Goal: Task Accomplishment & Management: Use online tool/utility

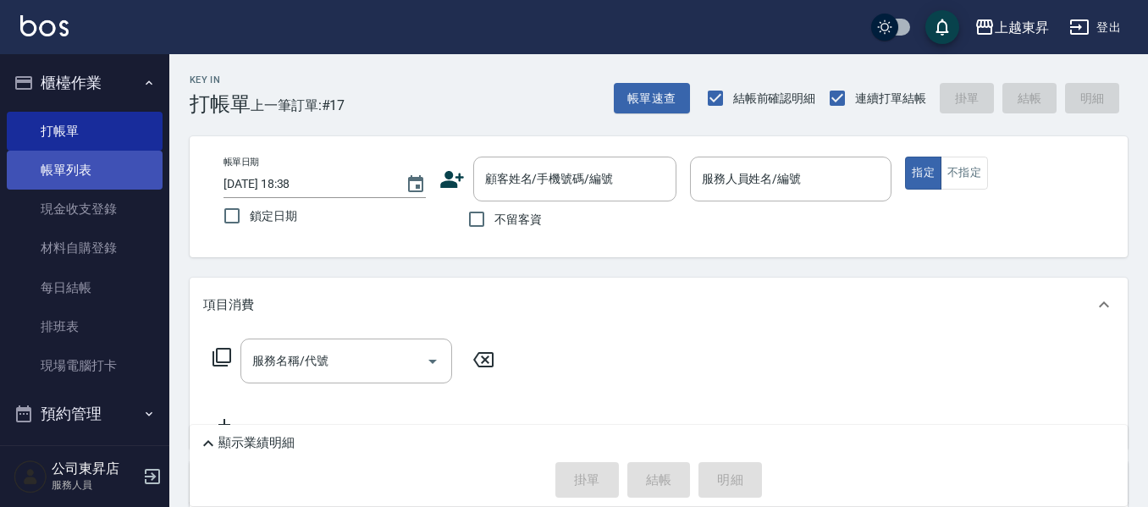
click at [96, 173] on link "帳單列表" at bounding box center [85, 170] width 156 height 39
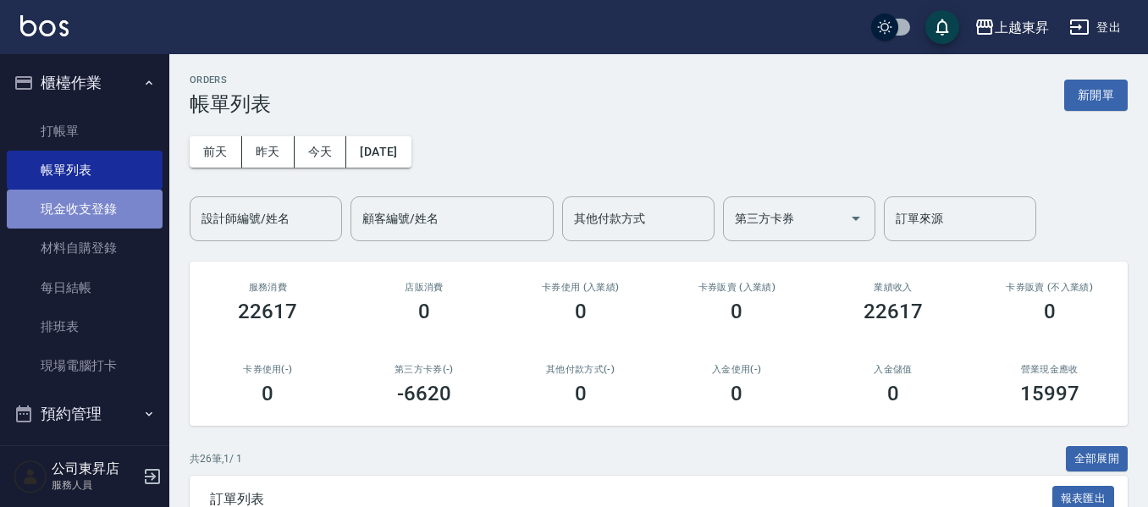
click at [87, 212] on link "現金收支登錄" at bounding box center [85, 209] width 156 height 39
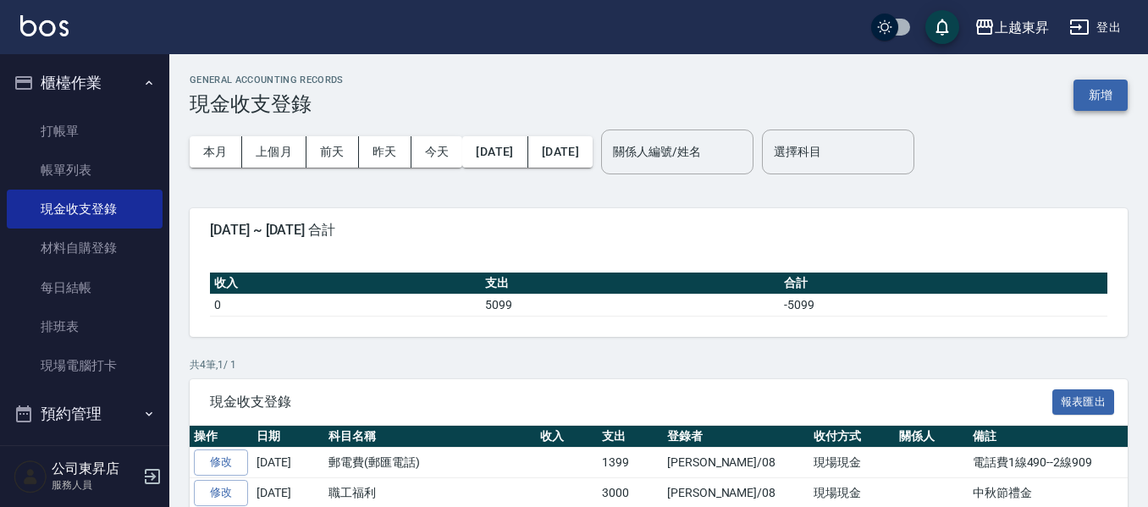
click at [1103, 89] on button "新增" at bounding box center [1100, 95] width 54 height 31
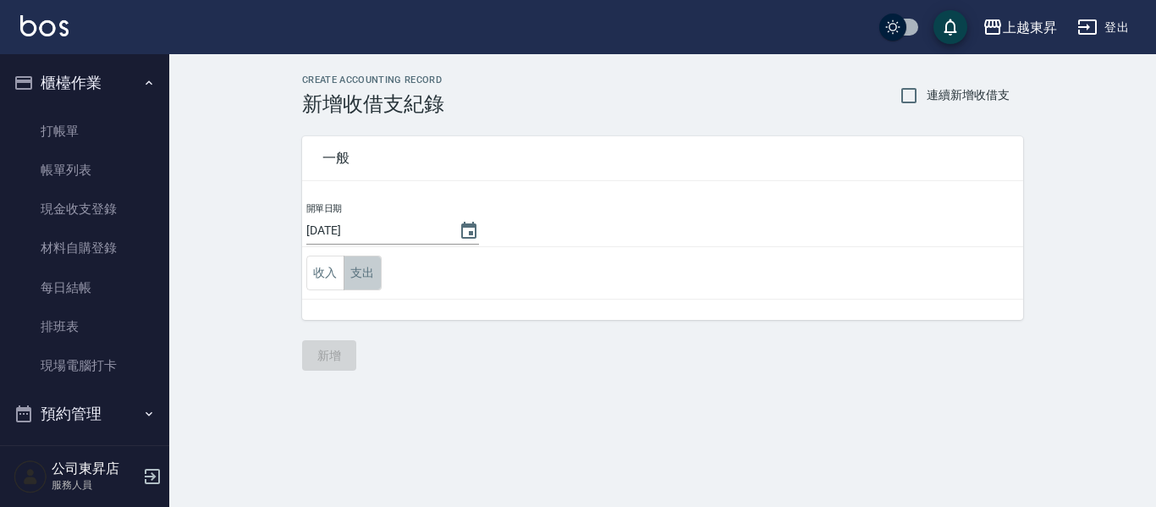
click at [359, 270] on button "支出" at bounding box center [363, 273] width 38 height 35
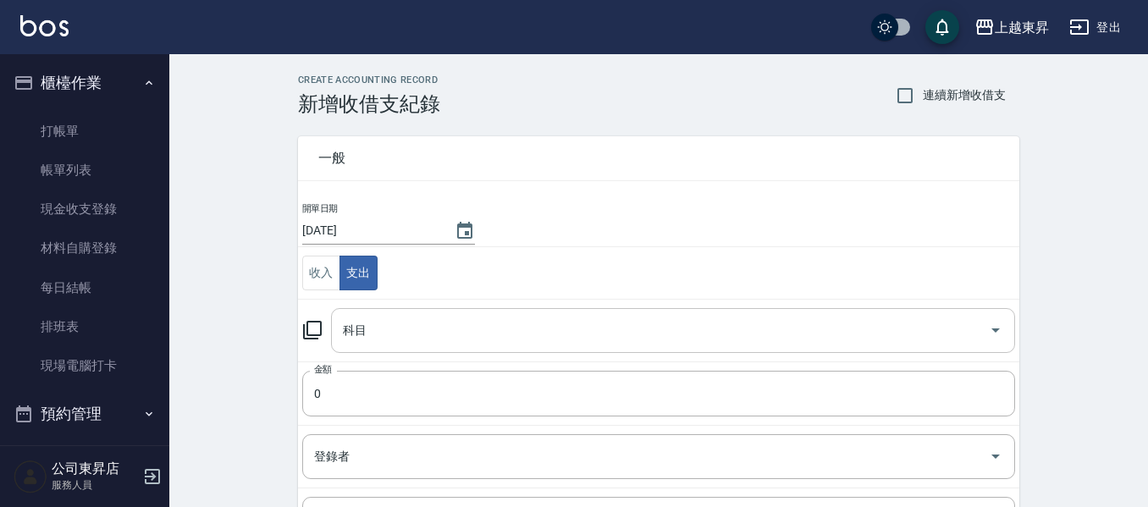
click at [354, 333] on input "科目" at bounding box center [660, 331] width 643 height 30
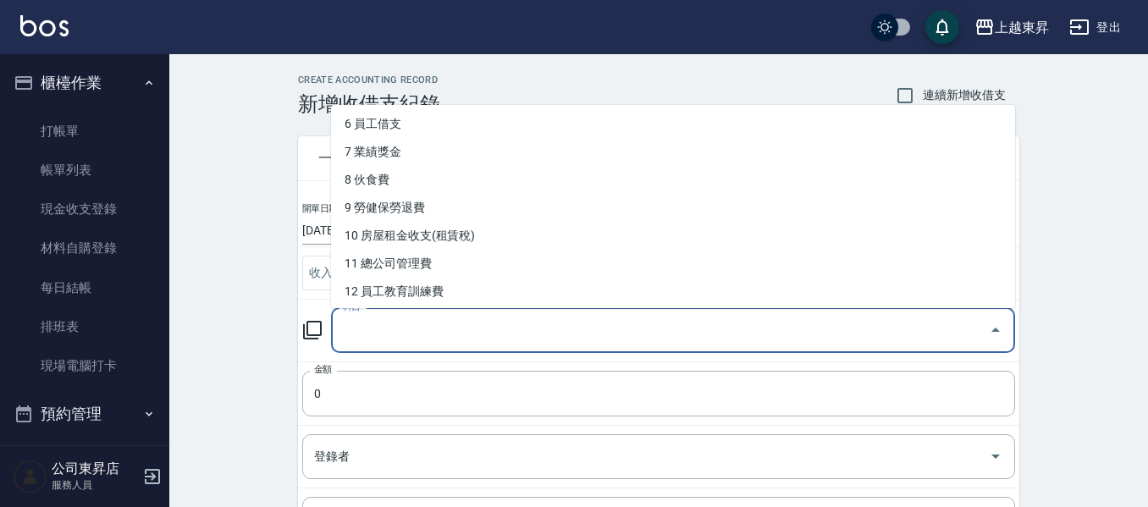
scroll to position [85, 0]
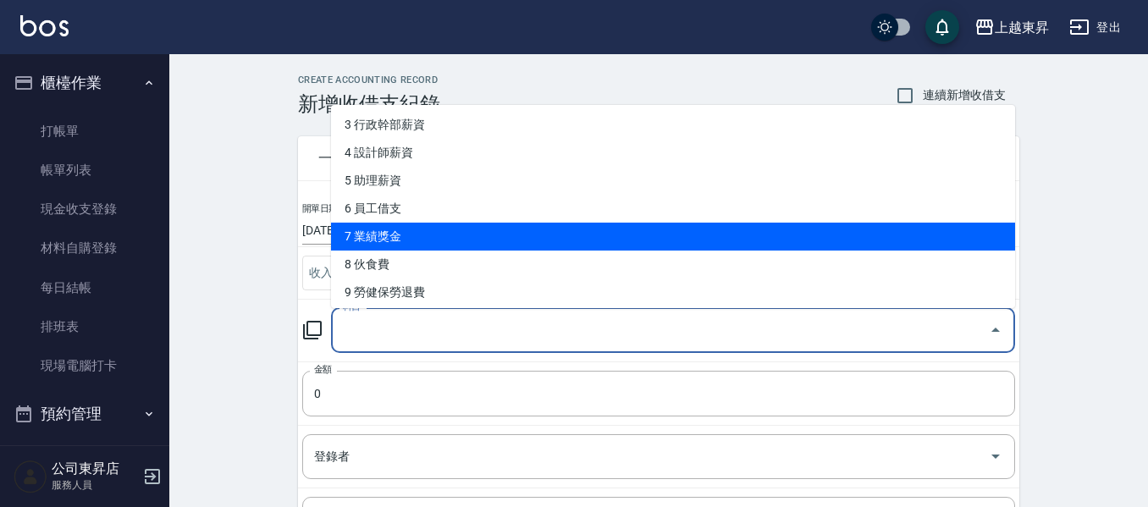
click at [373, 237] on li "7 業績獎金" at bounding box center [673, 237] width 684 height 28
type input "7 業績獎金"
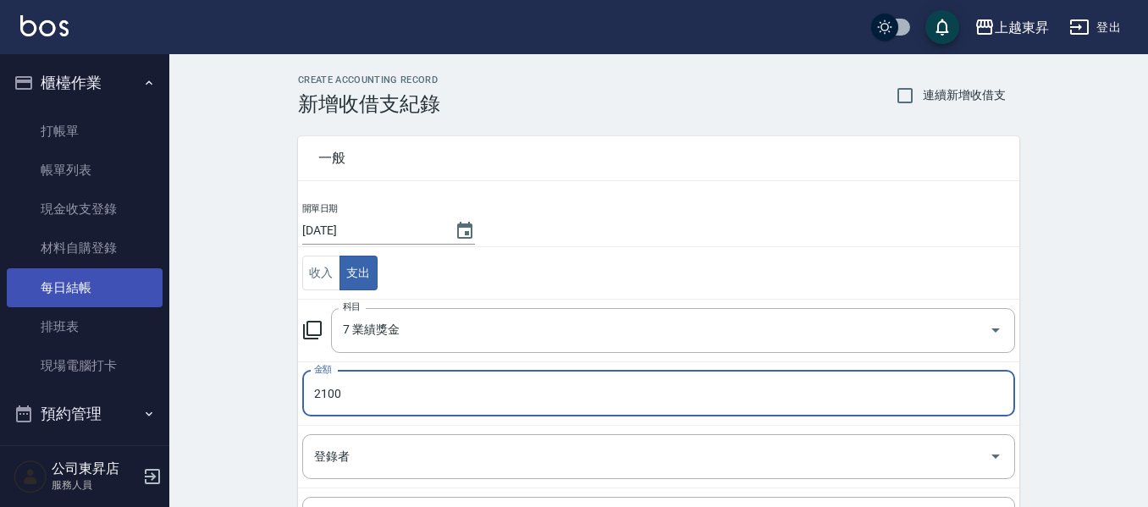
type input "2100"
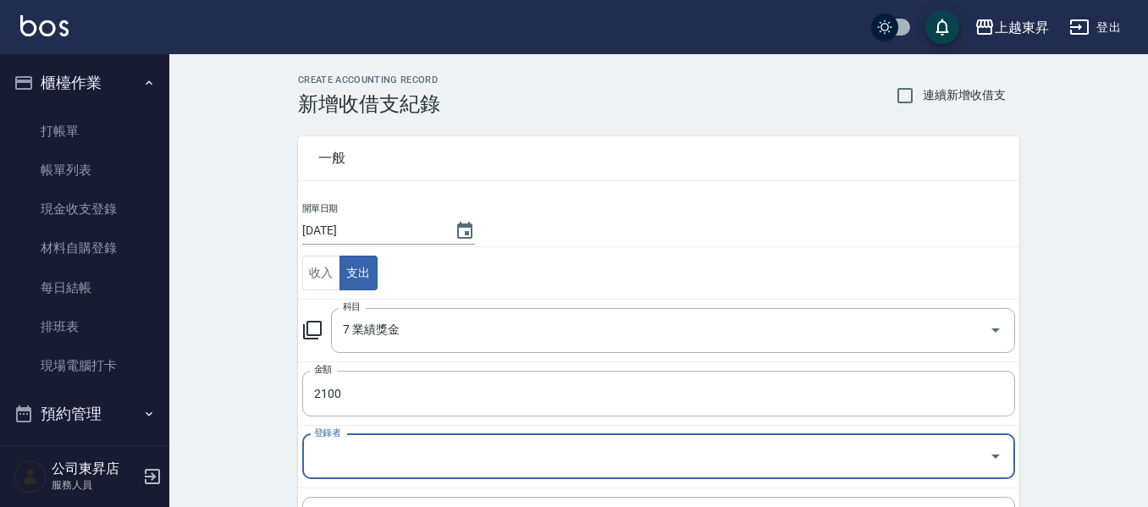
click at [334, 465] on input "登錄者" at bounding box center [646, 457] width 672 height 30
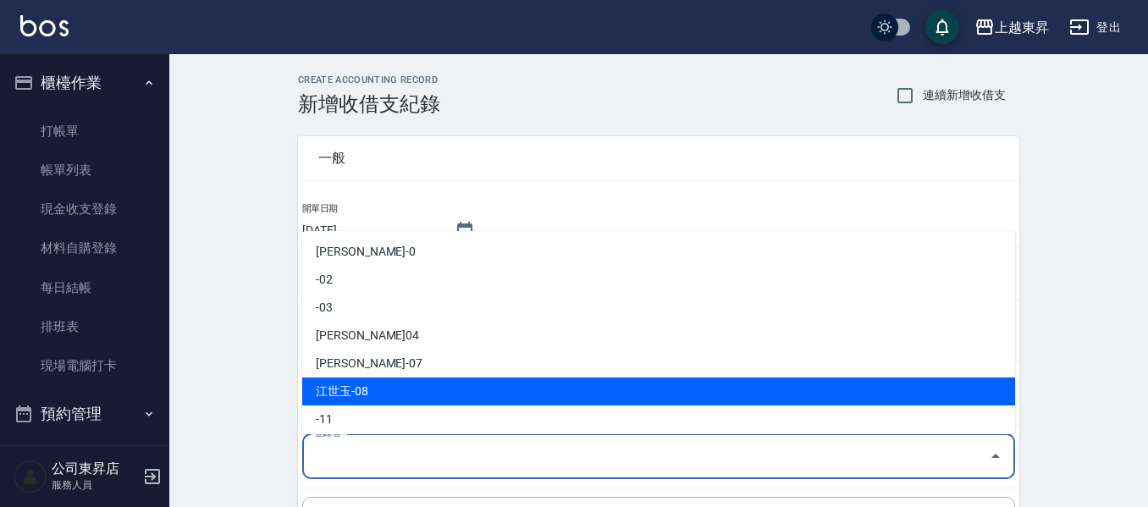
click at [355, 381] on li "江世玉-08" at bounding box center [658, 391] width 713 height 28
type input "江世玉-08"
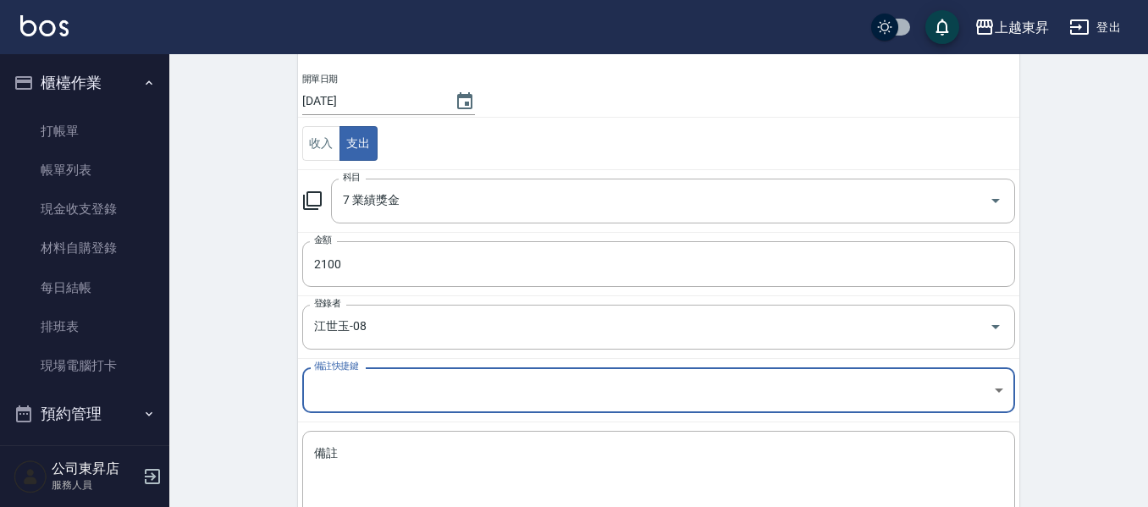
scroll to position [240, 0]
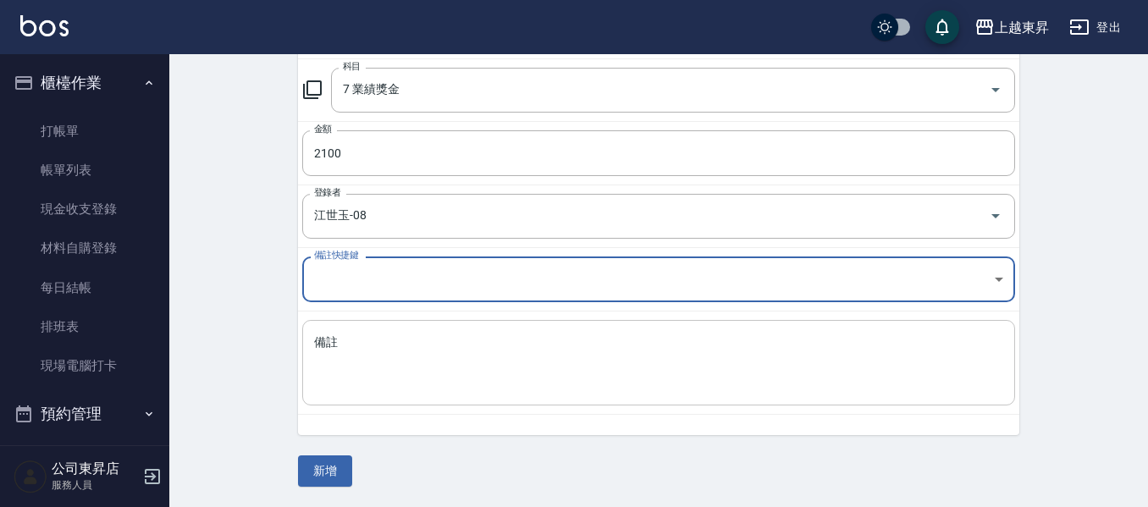
click at [326, 357] on textarea "備註" at bounding box center [658, 363] width 689 height 58
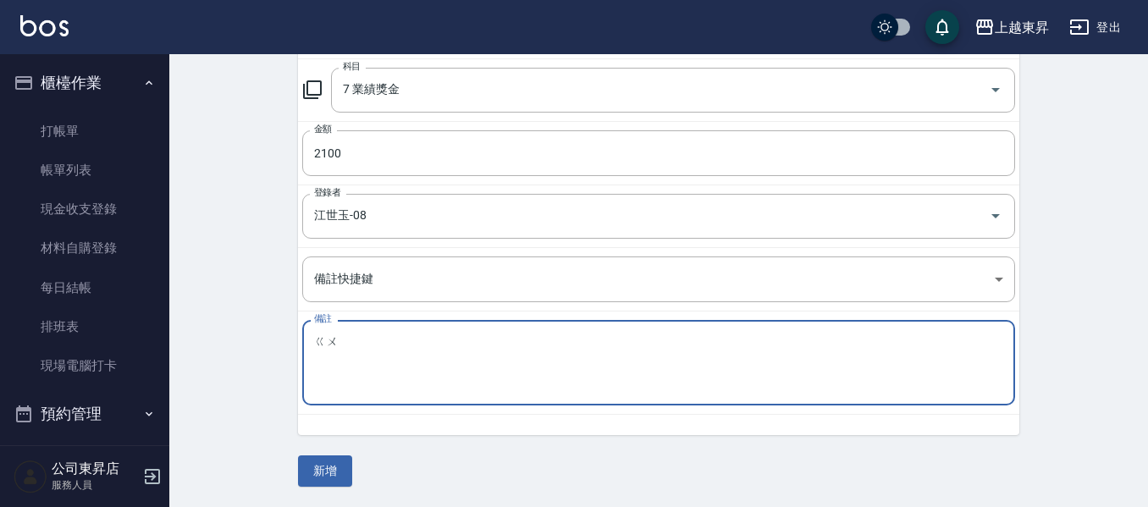
type textarea "股"
type textarea "滾珠獎金[PERSON_NAME][PERSON_NAME][PERSON_NAME]"
click at [334, 468] on button "新增" at bounding box center [325, 470] width 54 height 31
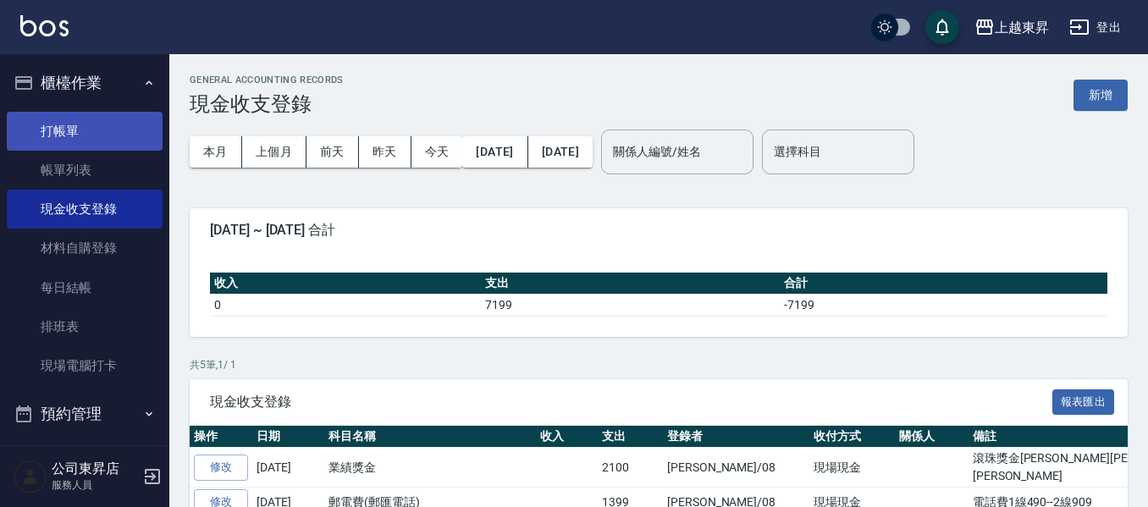
click at [66, 135] on link "打帳單" at bounding box center [85, 131] width 156 height 39
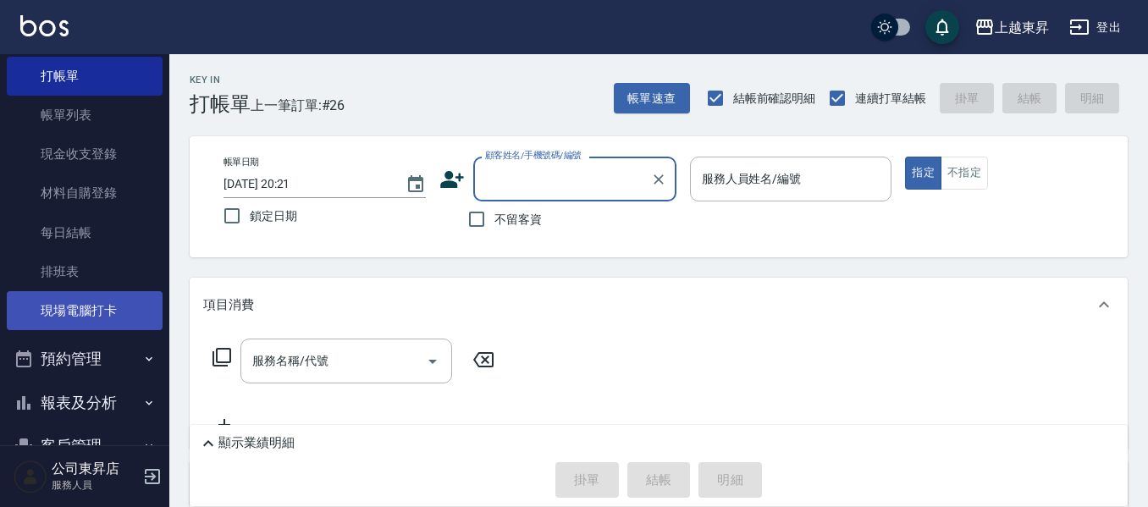
scroll to position [141, 0]
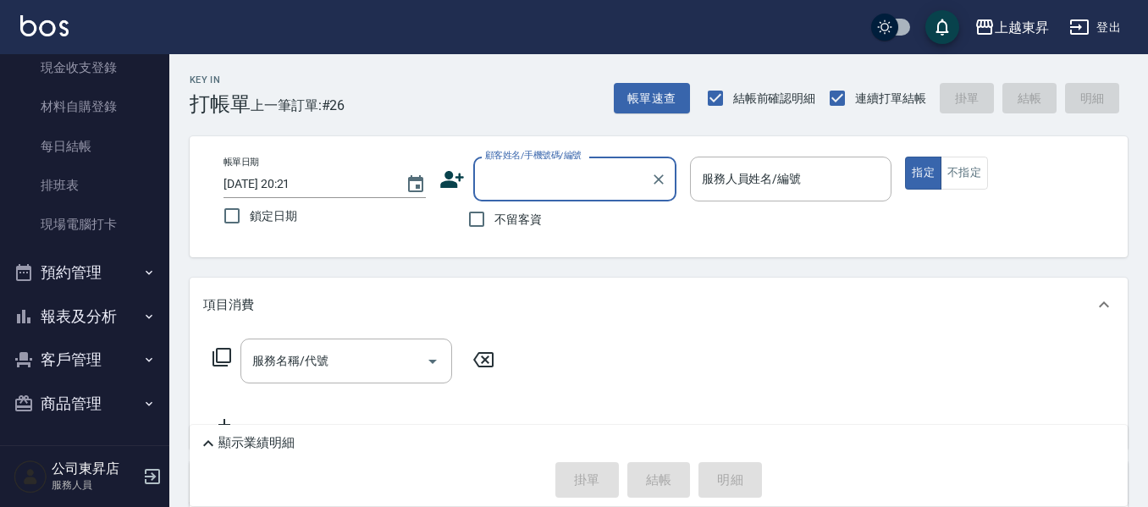
click at [84, 316] on button "報表及分析" at bounding box center [85, 317] width 156 height 44
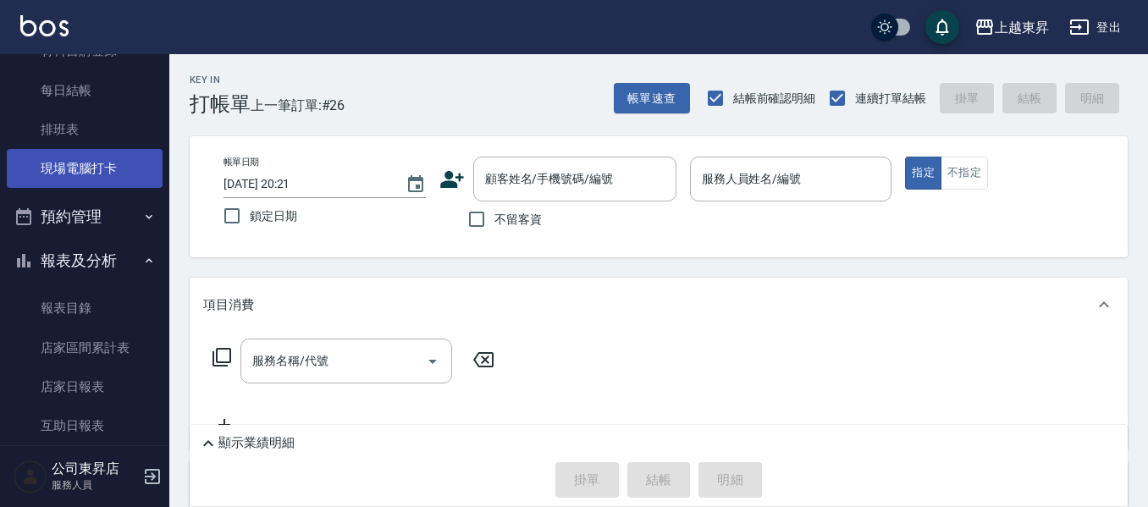
scroll to position [395, 0]
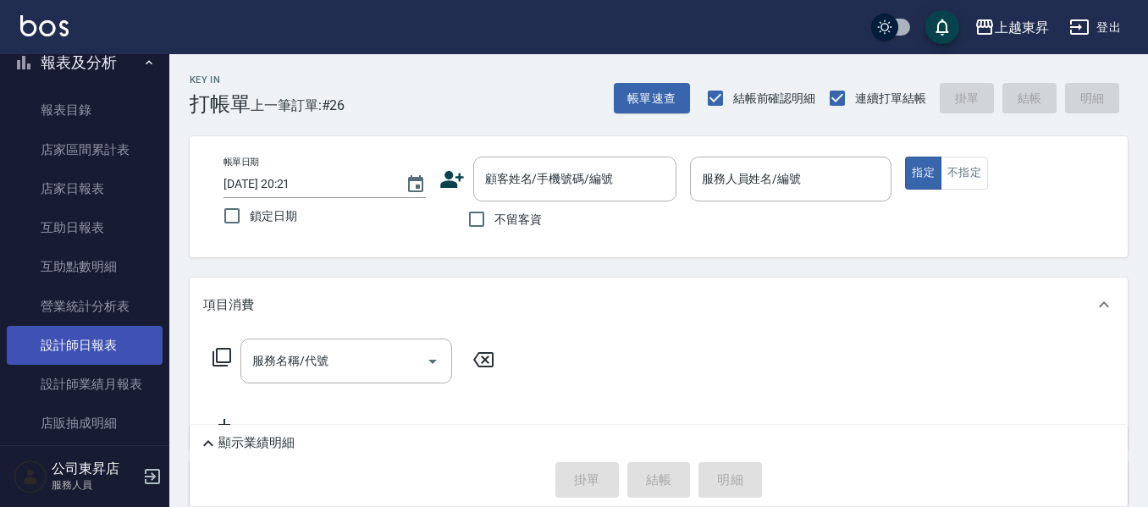
click at [98, 346] on link "設計師日報表" at bounding box center [85, 345] width 156 height 39
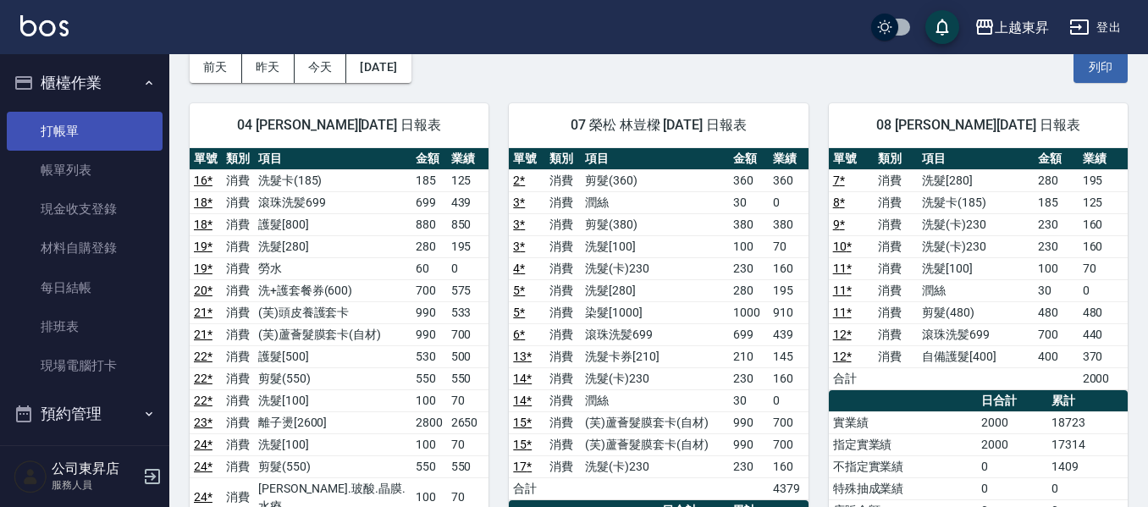
click at [81, 130] on link "打帳單" at bounding box center [85, 131] width 156 height 39
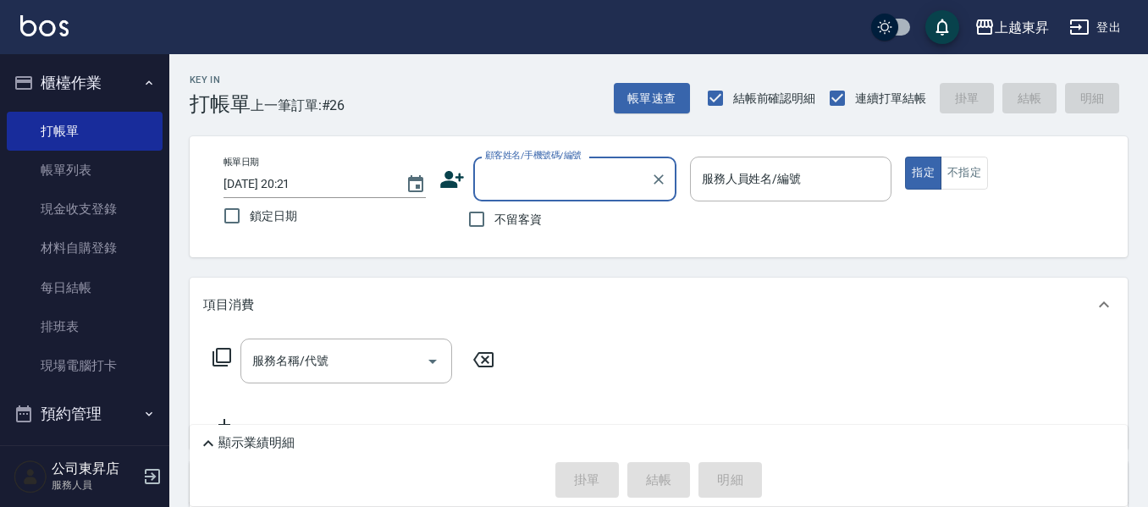
click at [540, 177] on input "顧客姓名/手機號碼/編號" at bounding box center [562, 179] width 162 height 30
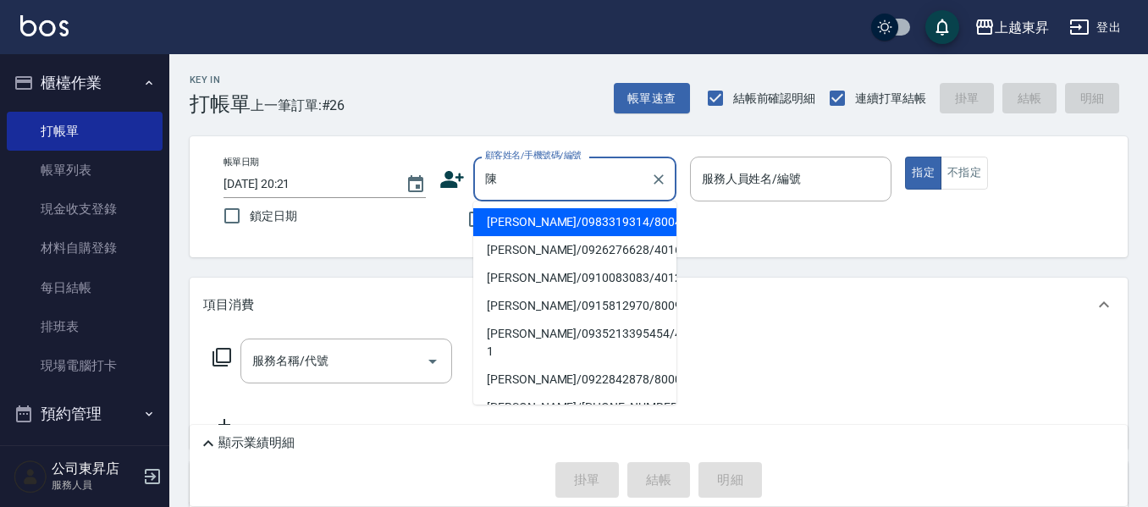
click at [512, 383] on li "[PERSON_NAME]/0922842878/80006" at bounding box center [574, 380] width 203 height 28
type input "[PERSON_NAME]/0922842878/80006"
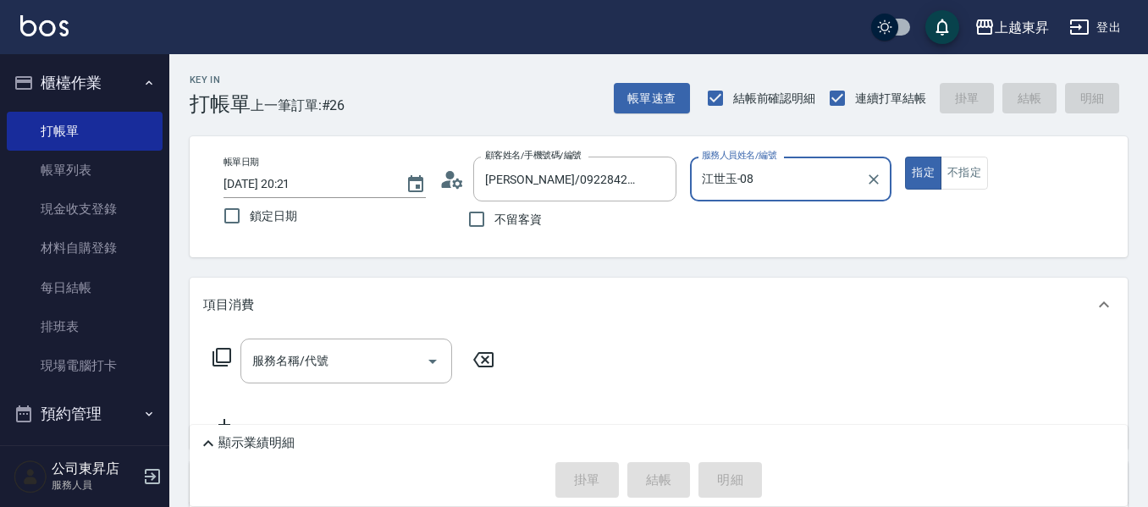
type input "江世玉-08"
click at [303, 366] on div "服務名稱/代號 服務名稱/代號" at bounding box center [346, 361] width 212 height 45
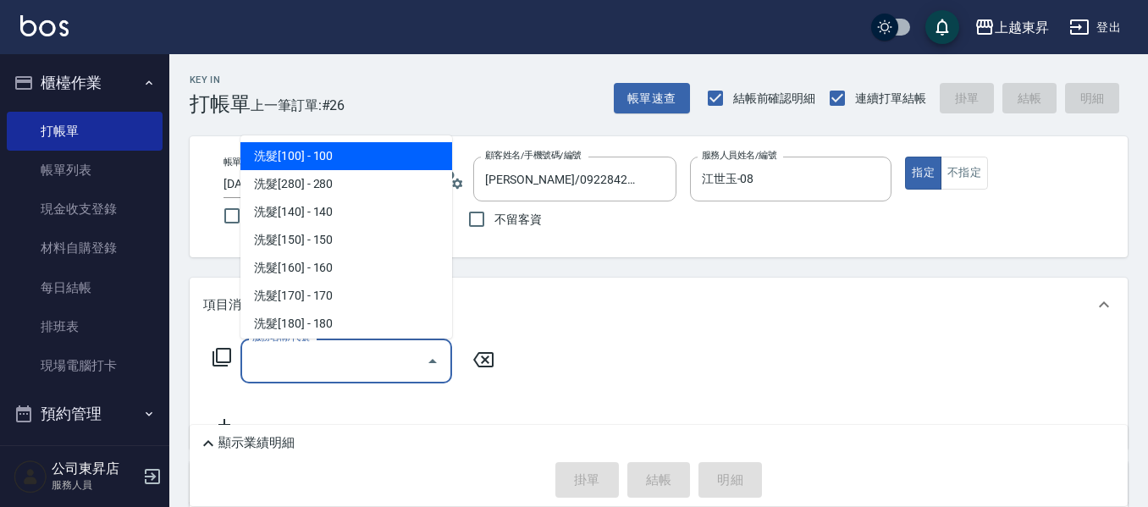
click at [302, 151] on span "洗髮[100] - 100" at bounding box center [346, 156] width 212 height 28
type input "洗髮[100](201)"
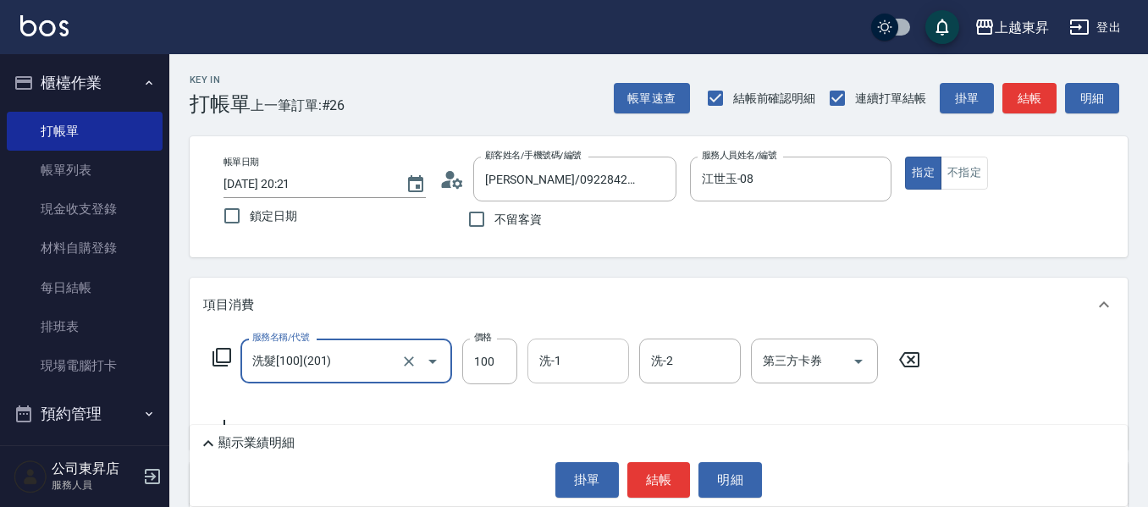
click at [580, 363] on input "洗-1" at bounding box center [578, 361] width 86 height 30
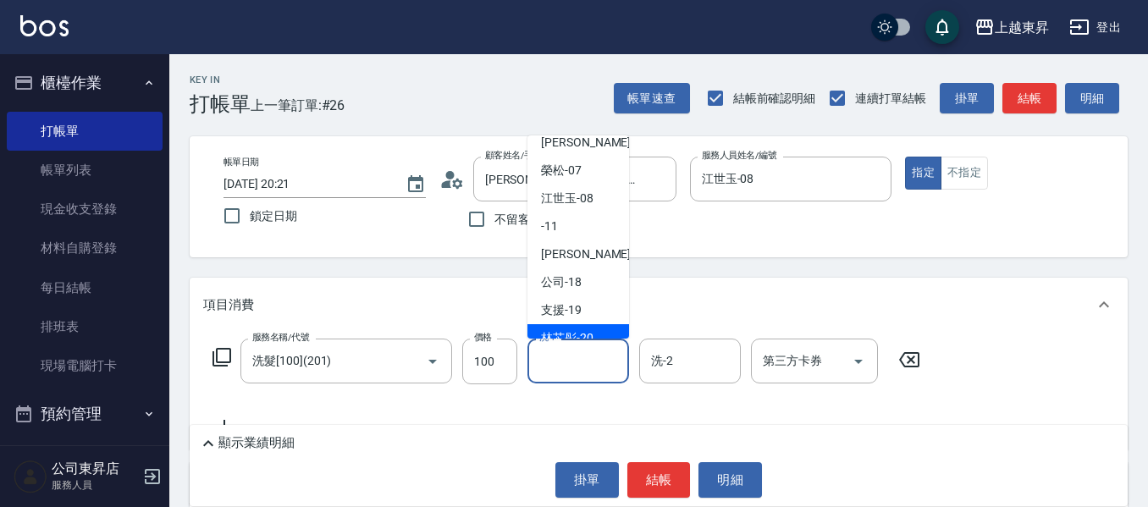
scroll to position [169, 0]
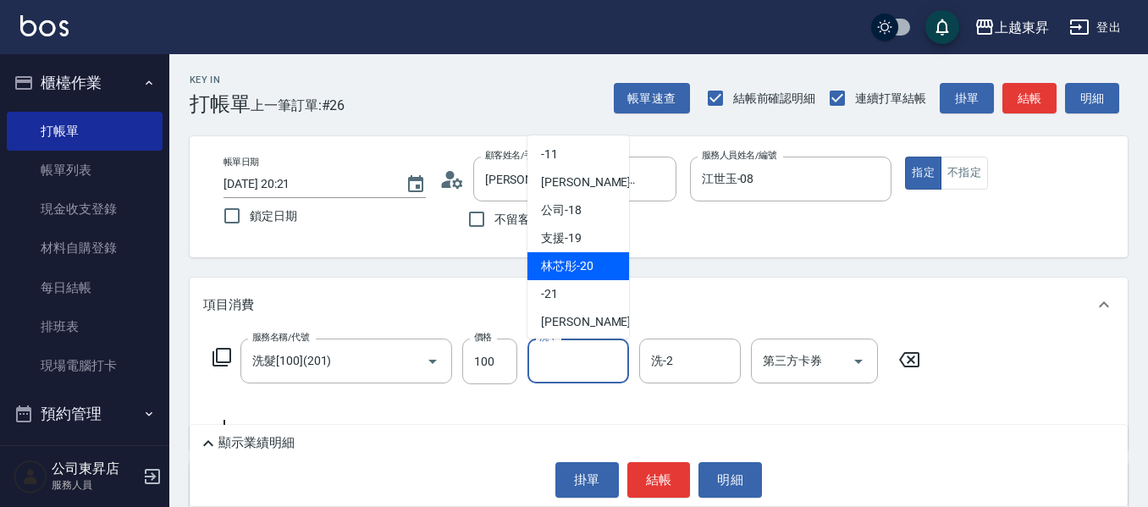
click at [587, 269] on span "林芯彤 -20" at bounding box center [567, 266] width 52 height 18
type input "林芯彤-20"
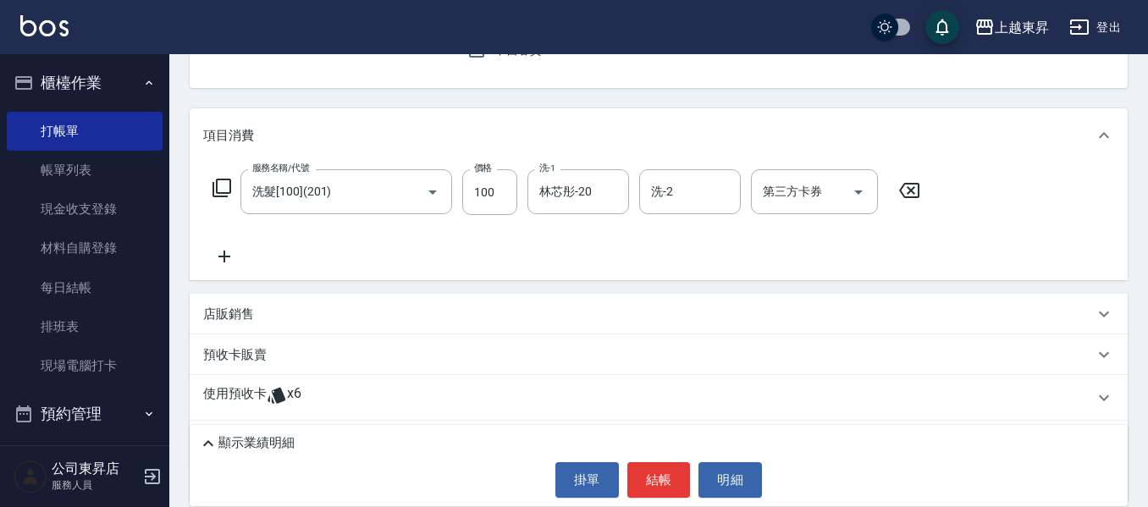
click at [220, 248] on icon at bounding box center [224, 256] width 42 height 20
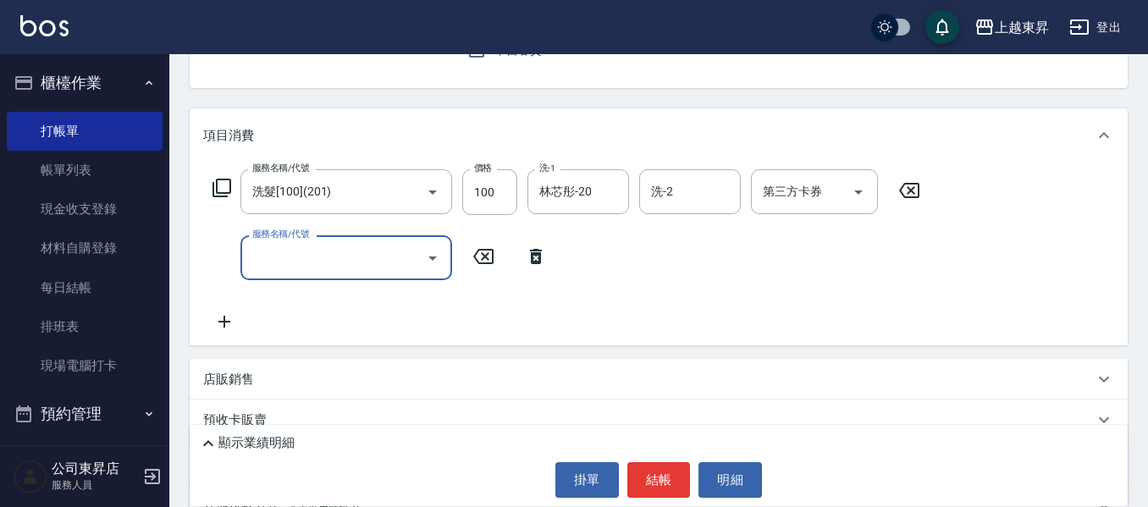
click at [220, 319] on icon at bounding box center [224, 321] width 42 height 20
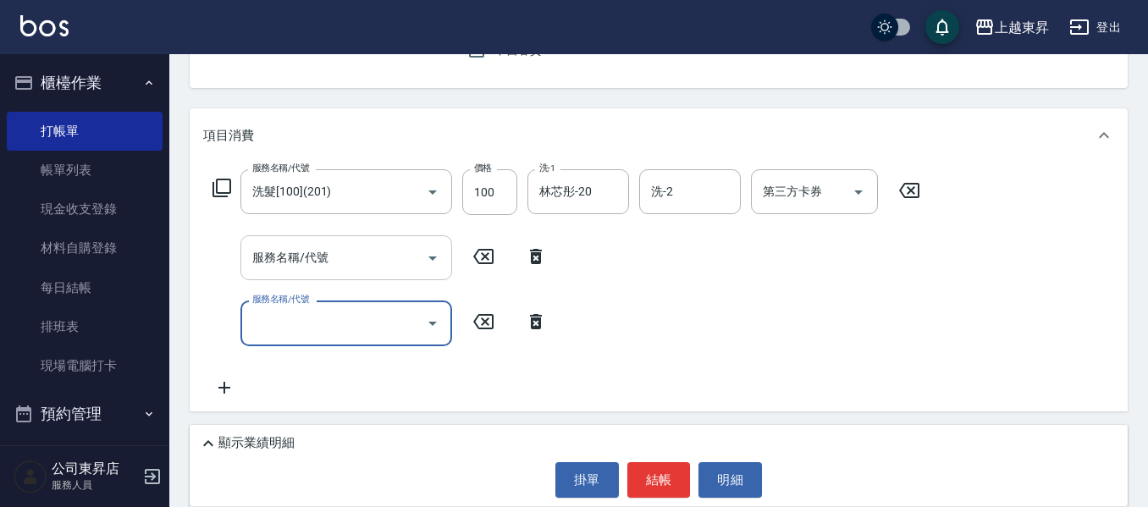
click at [297, 264] on input "服務名稱/代號" at bounding box center [333, 258] width 171 height 30
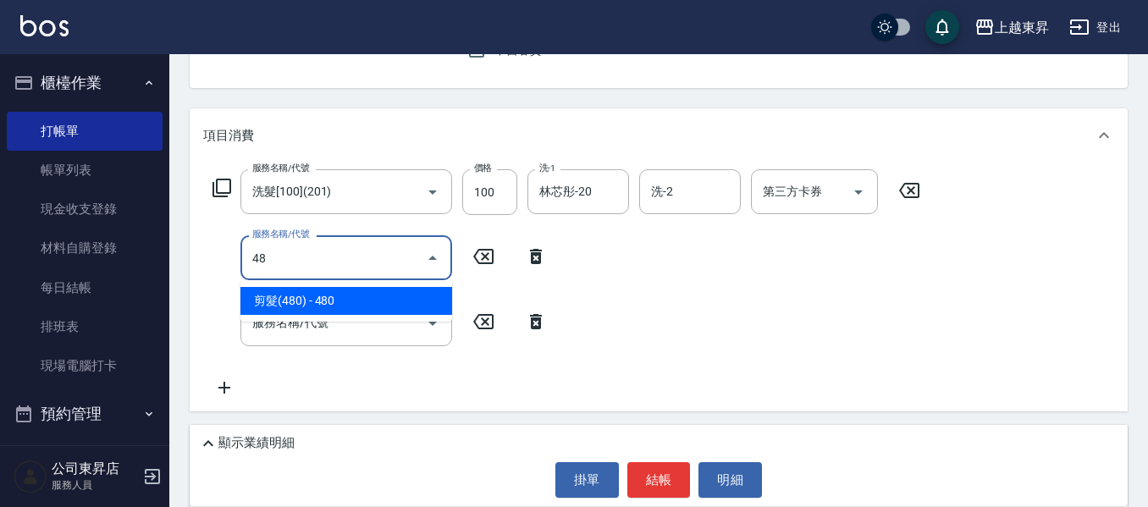
click at [366, 298] on span "剪髮(480) - 480" at bounding box center [346, 301] width 212 height 28
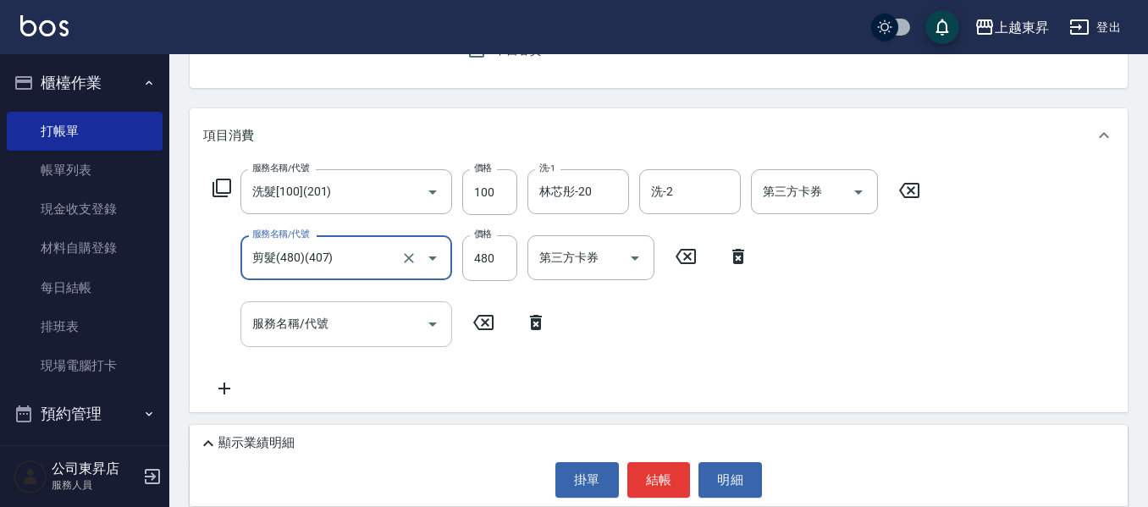
type input "剪髮(480)(407)"
click at [285, 323] on input "服務名稱/代號" at bounding box center [333, 324] width 171 height 30
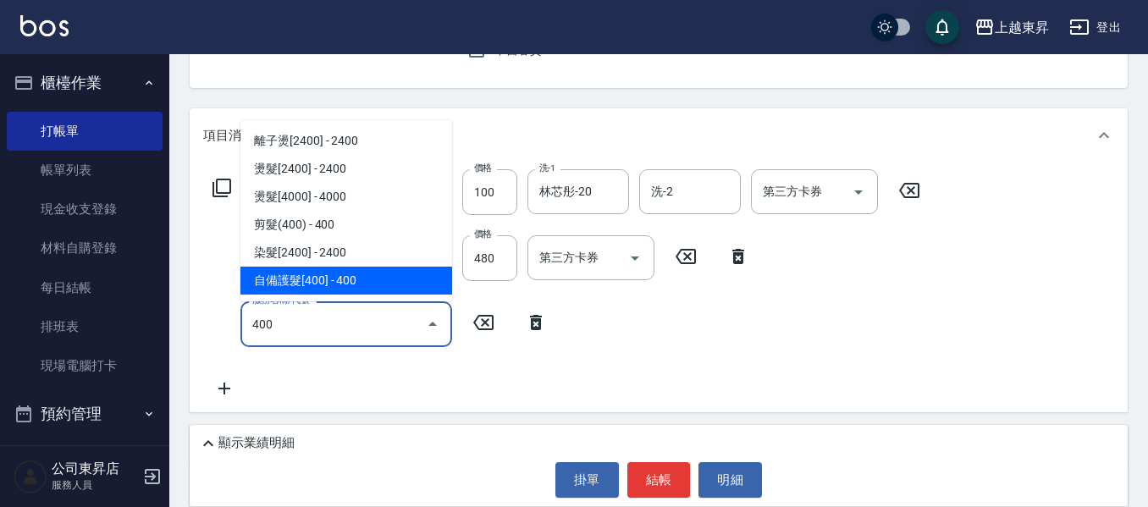
click at [290, 279] on span "自備護髮[400] - 400" at bounding box center [346, 281] width 212 height 28
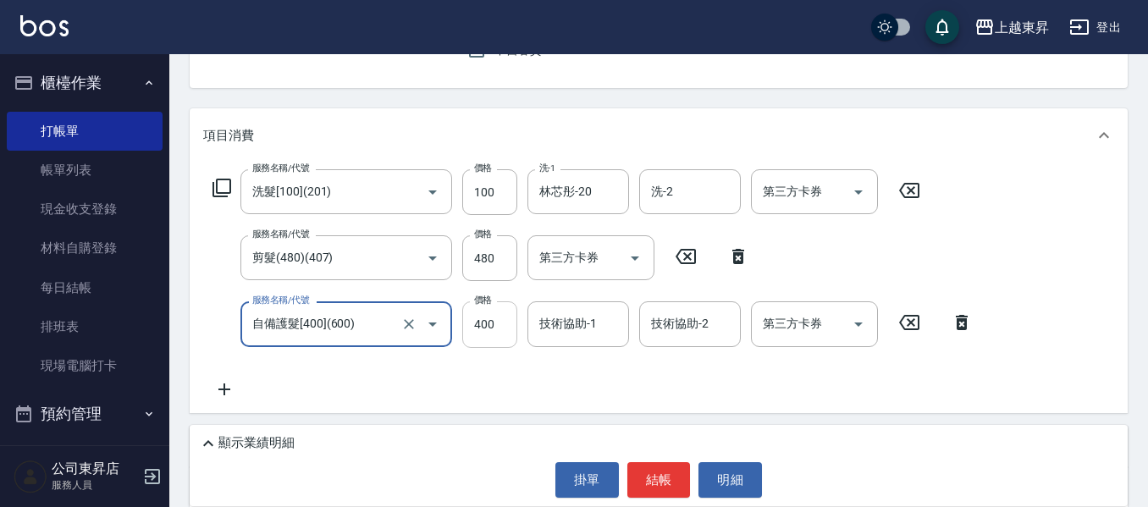
type input "自備護髮[400](600)"
click at [489, 320] on input "400" at bounding box center [489, 324] width 55 height 46
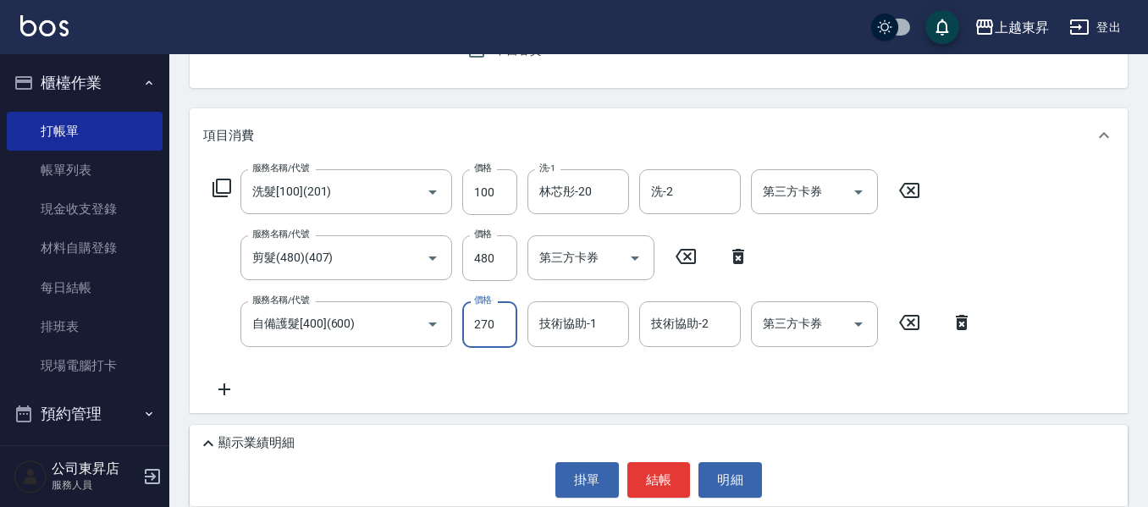
type input "270"
click at [559, 322] on input "技術協助-1" at bounding box center [578, 324] width 86 height 30
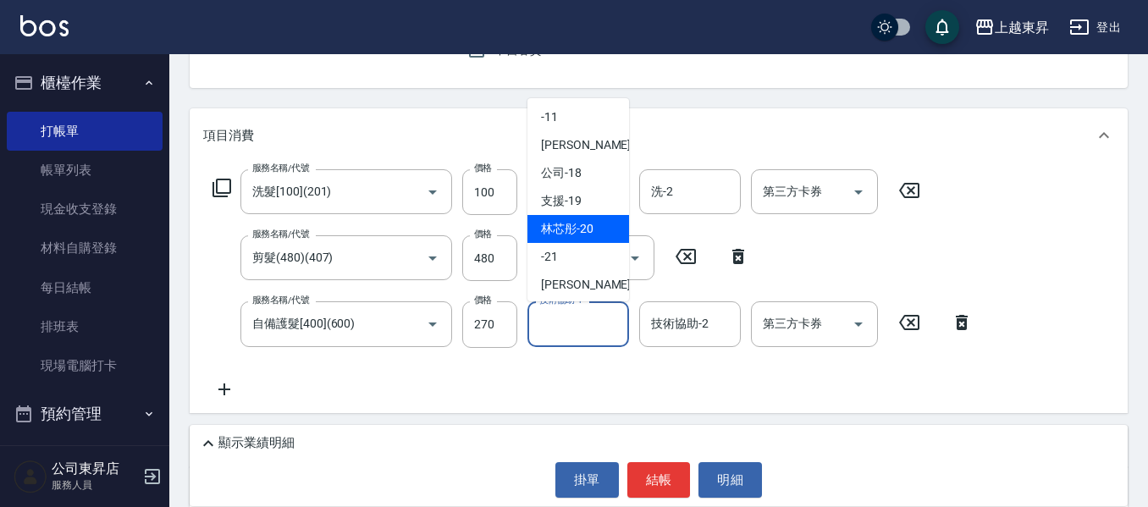
click at [569, 221] on span "林芯彤 -20" at bounding box center [567, 229] width 52 height 18
type input "林芯彤-20"
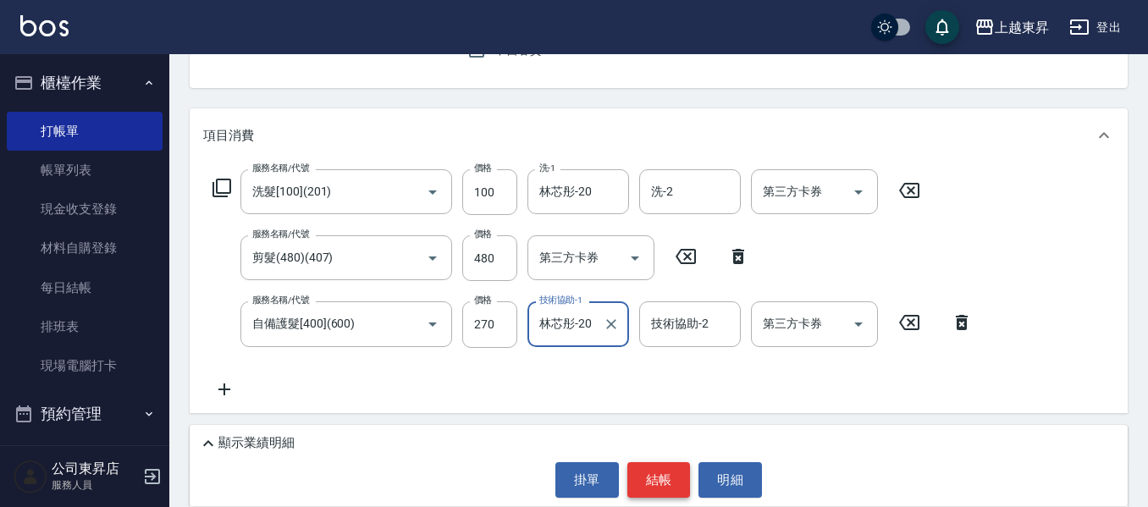
click at [655, 485] on button "結帳" at bounding box center [658, 480] width 63 height 36
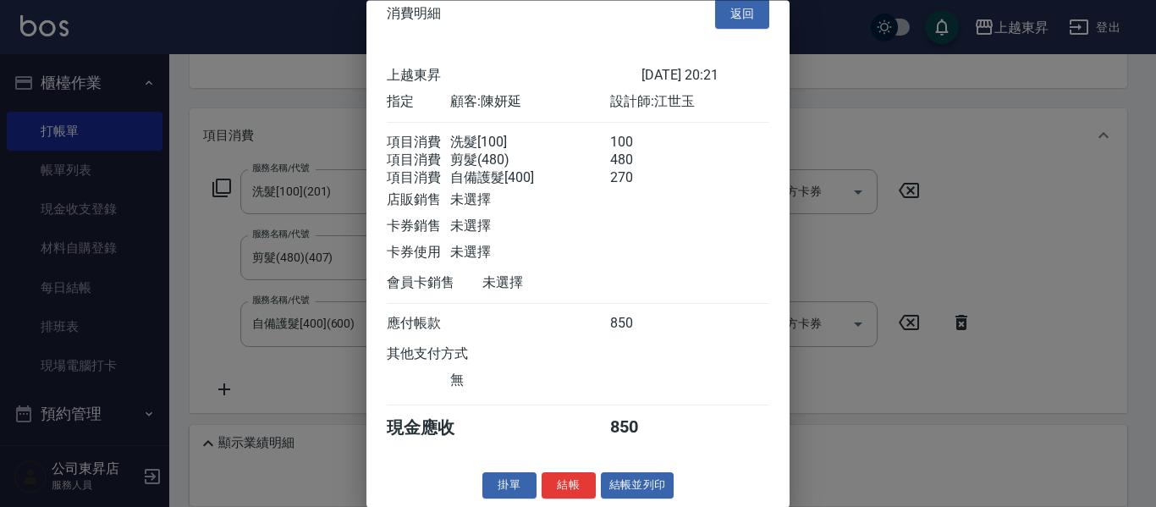
scroll to position [47, 0]
click at [637, 482] on button "結帳並列印" at bounding box center [638, 486] width 74 height 26
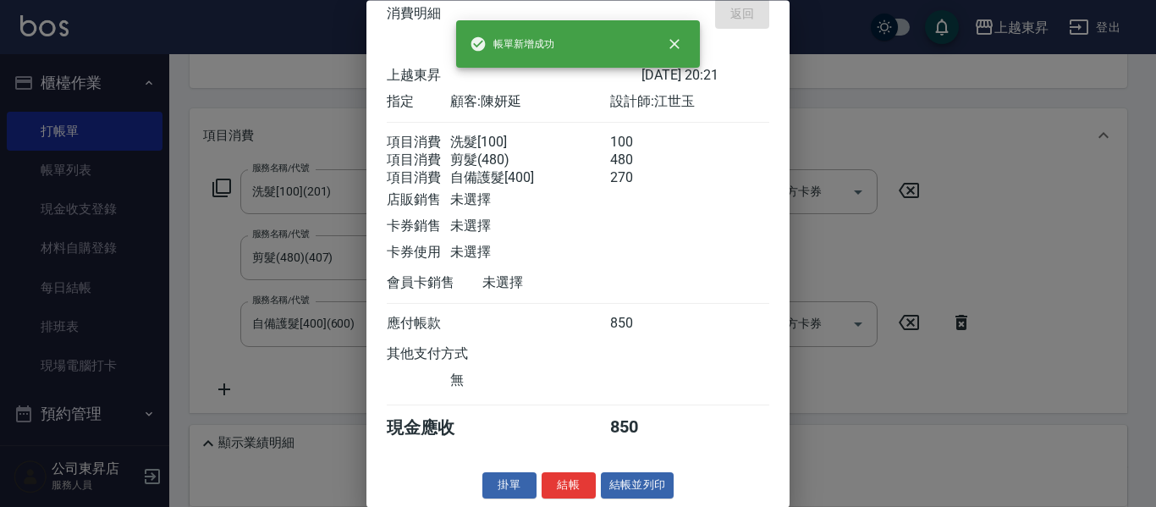
type input "[DATE] 20:22"
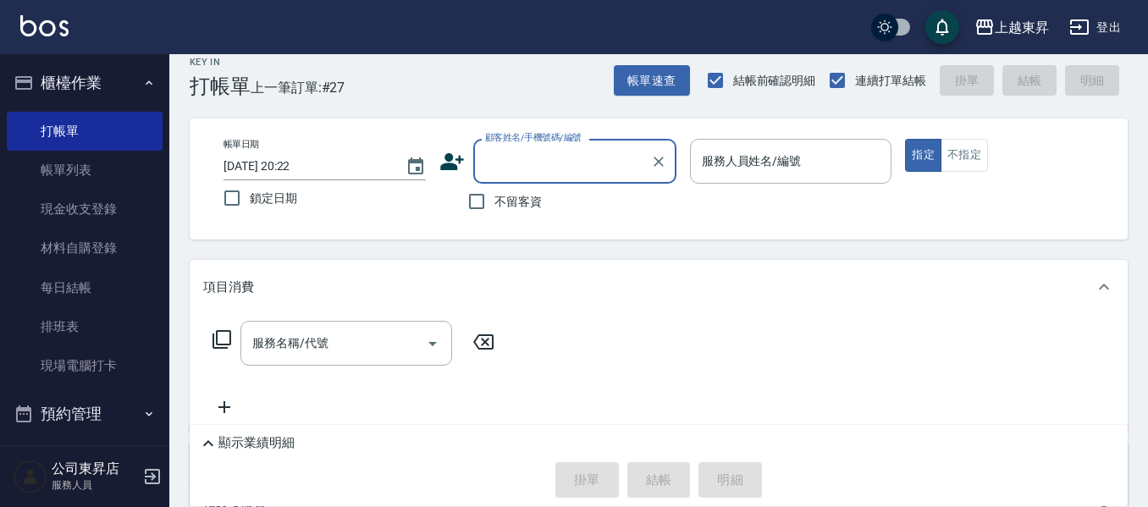
scroll to position [0, 0]
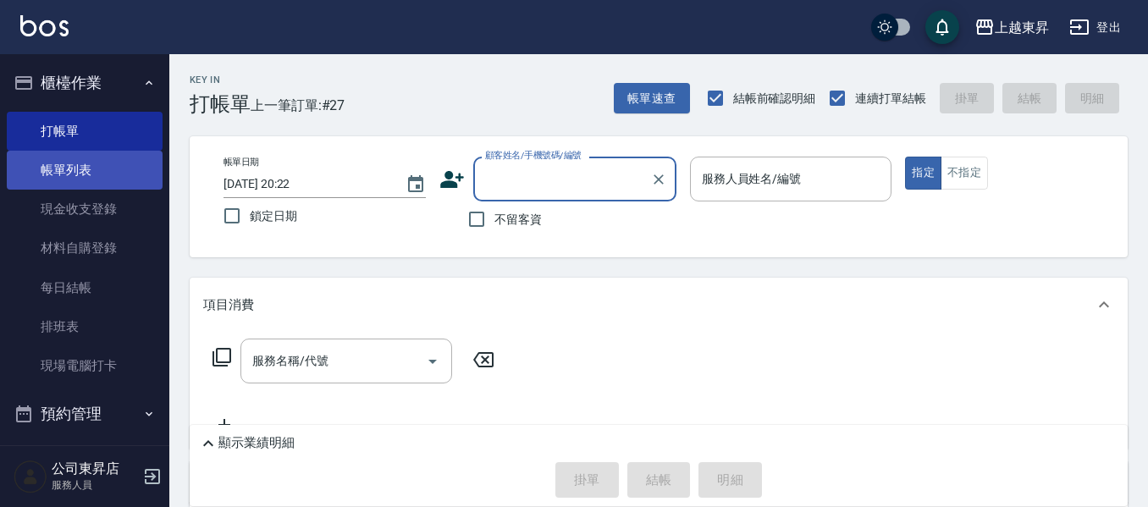
click at [65, 166] on link "帳單列表" at bounding box center [85, 170] width 156 height 39
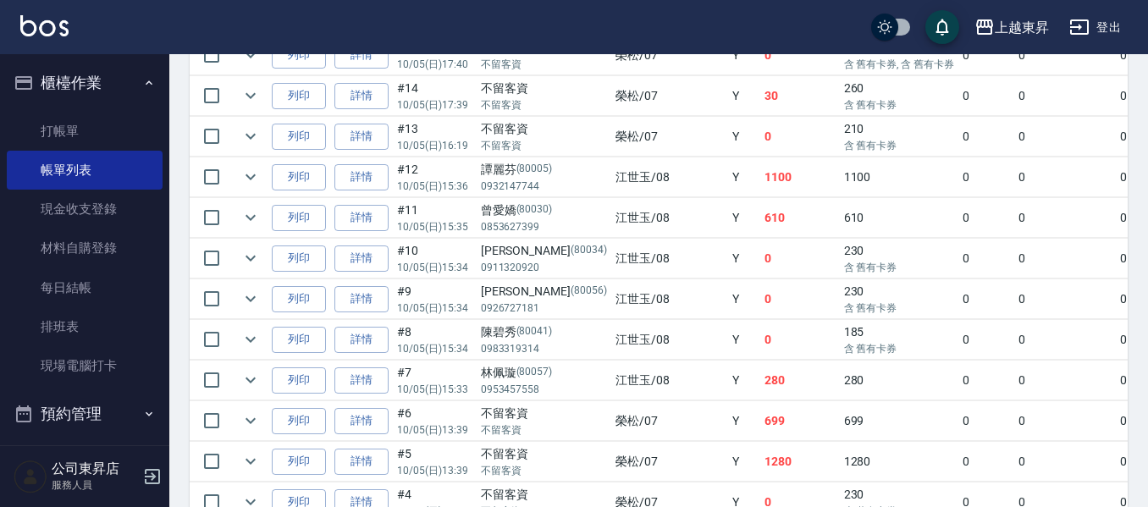
scroll to position [1016, 0]
click at [76, 129] on link "打帳單" at bounding box center [85, 131] width 156 height 39
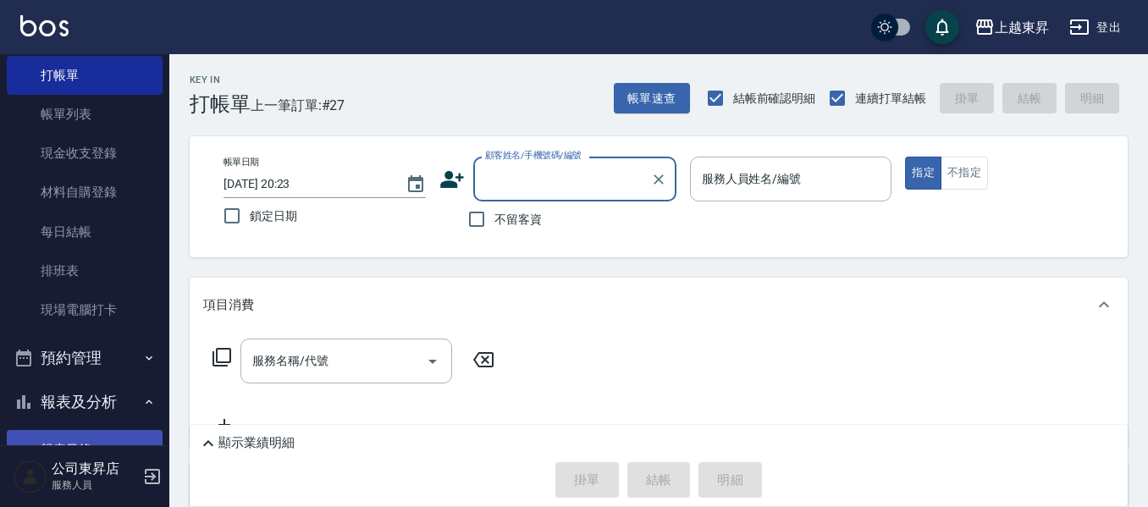
scroll to position [339, 0]
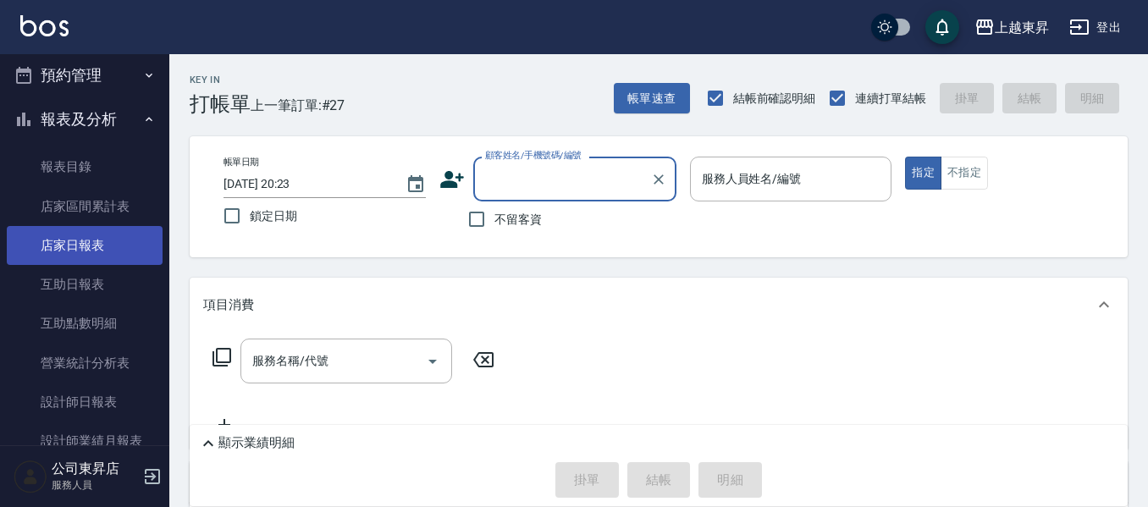
click at [88, 233] on link "店家日報表" at bounding box center [85, 245] width 156 height 39
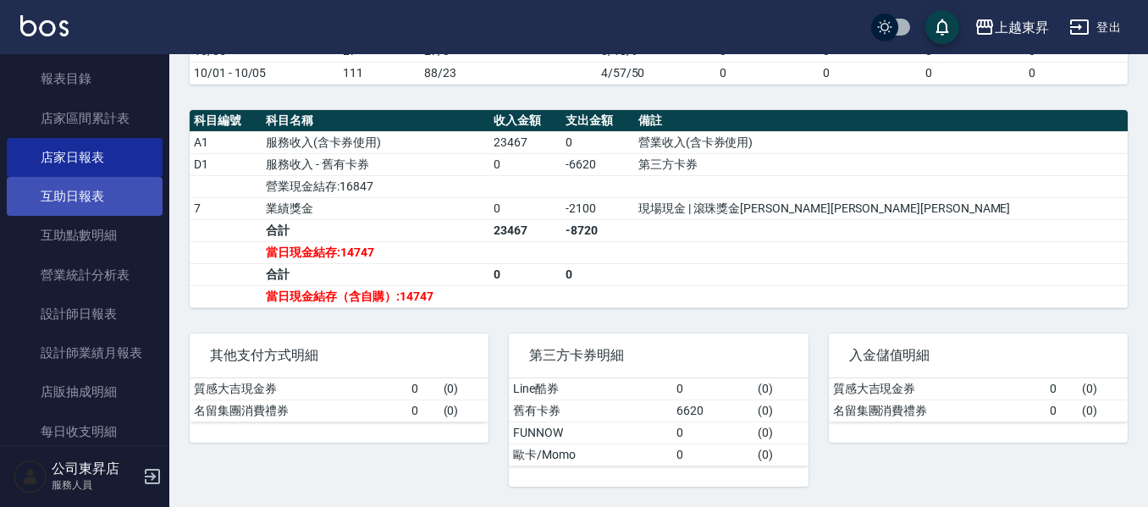
scroll to position [508, 0]
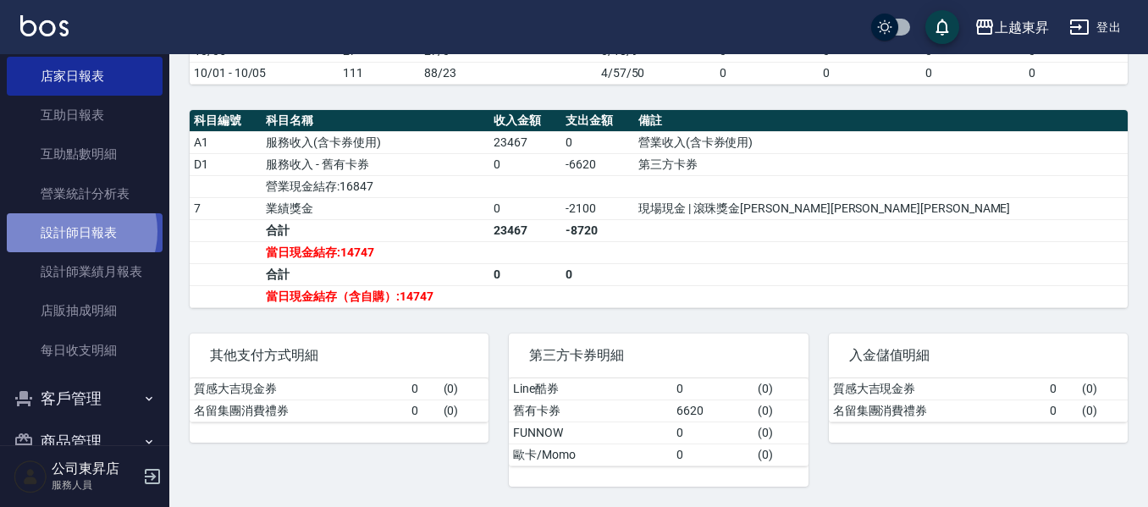
click at [75, 232] on link "設計師日報表" at bounding box center [85, 232] width 156 height 39
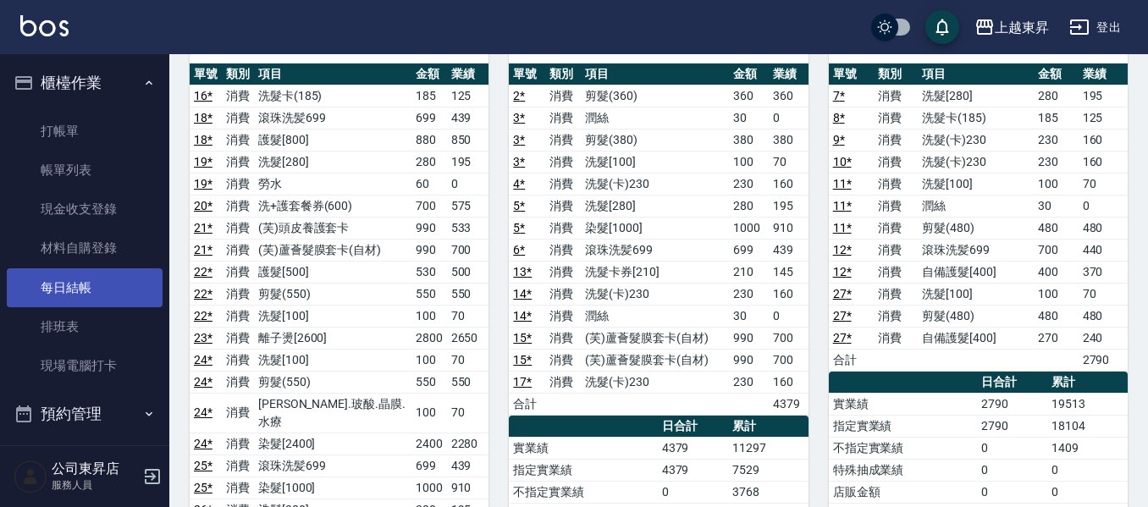
click at [71, 297] on link "每日結帳" at bounding box center [85, 287] width 156 height 39
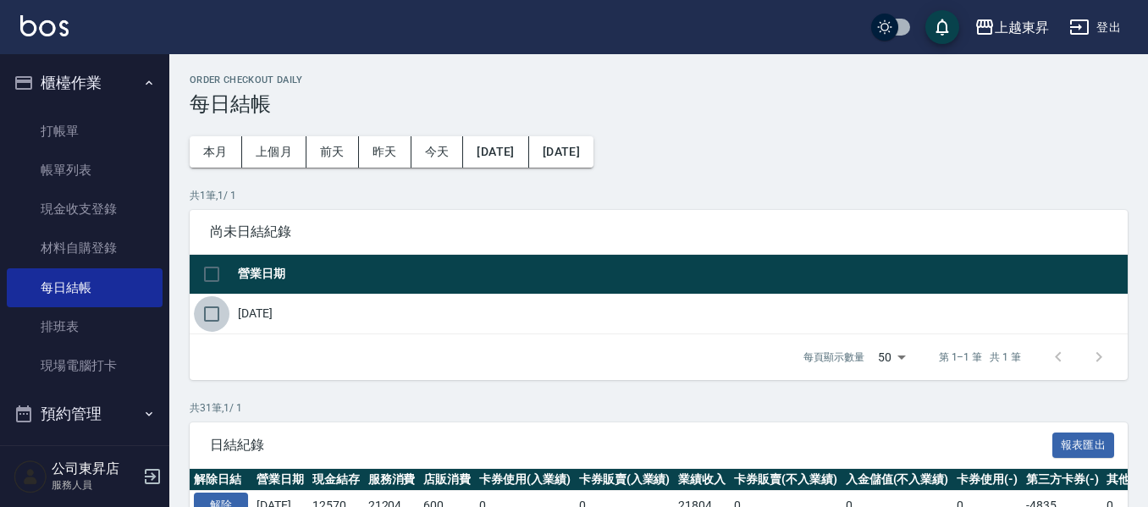
click at [228, 311] on input "checkbox" at bounding box center [212, 314] width 36 height 36
checkbox input "true"
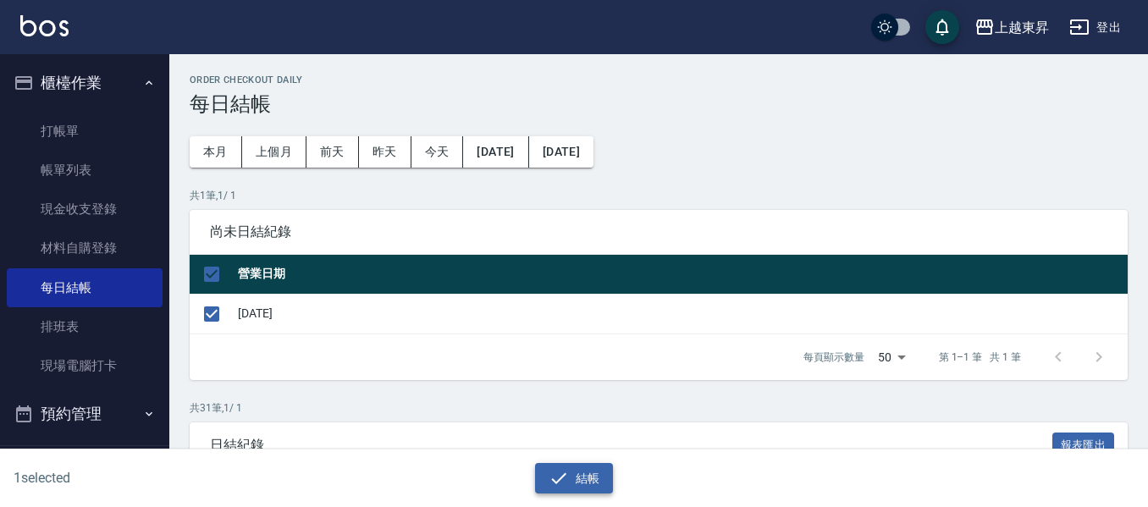
click at [554, 473] on icon "button" at bounding box center [558, 478] width 20 height 20
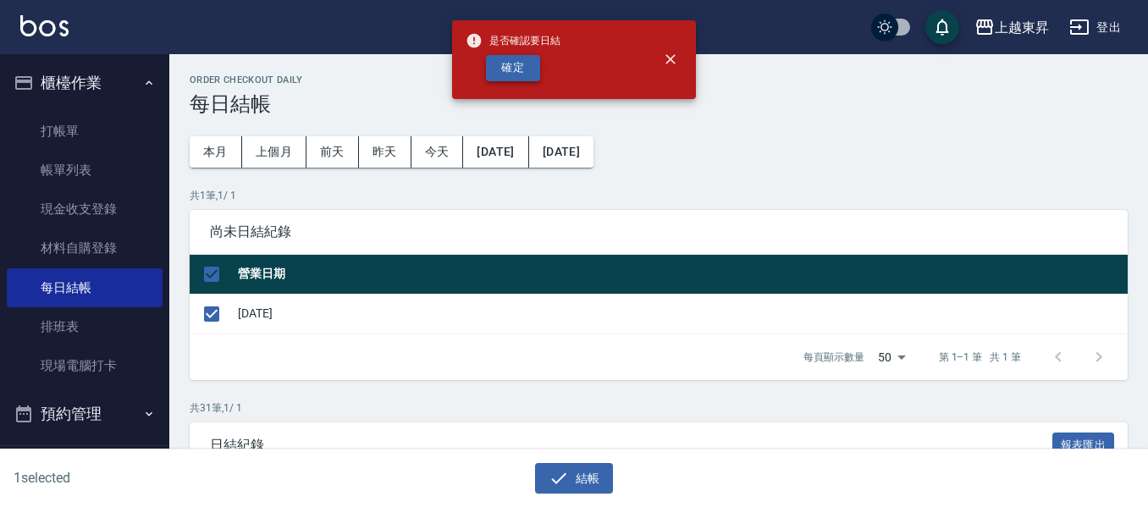
click at [526, 69] on button "確定" at bounding box center [513, 68] width 54 height 26
checkbox input "false"
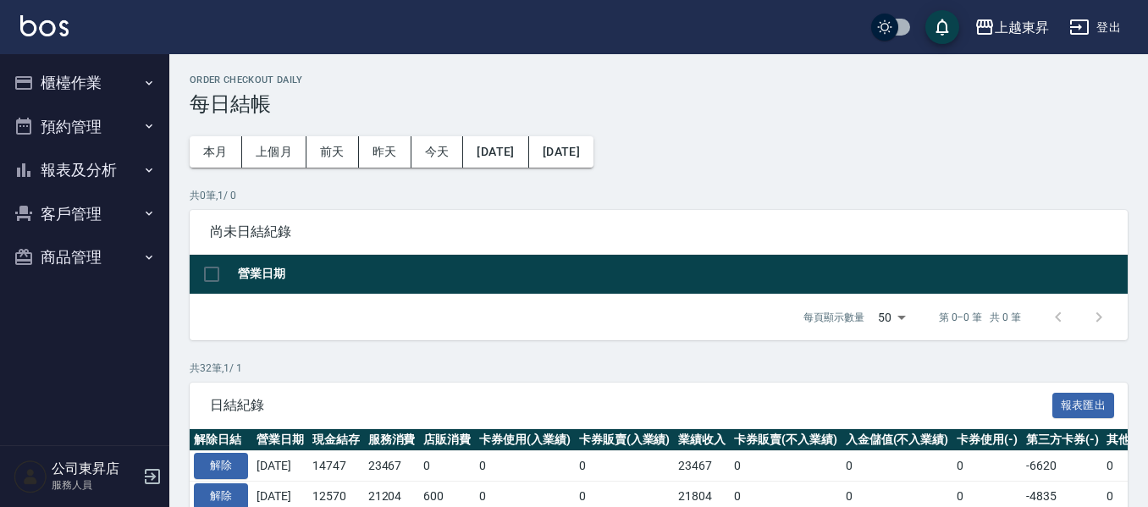
click at [38, 178] on button "報表及分析" at bounding box center [85, 170] width 156 height 44
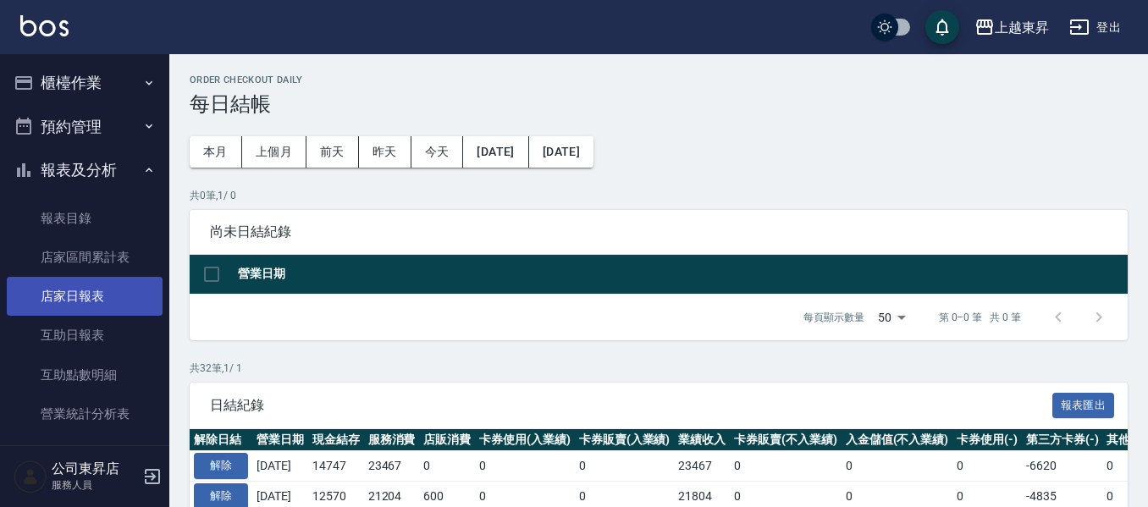
click at [64, 297] on link "店家日報表" at bounding box center [85, 296] width 156 height 39
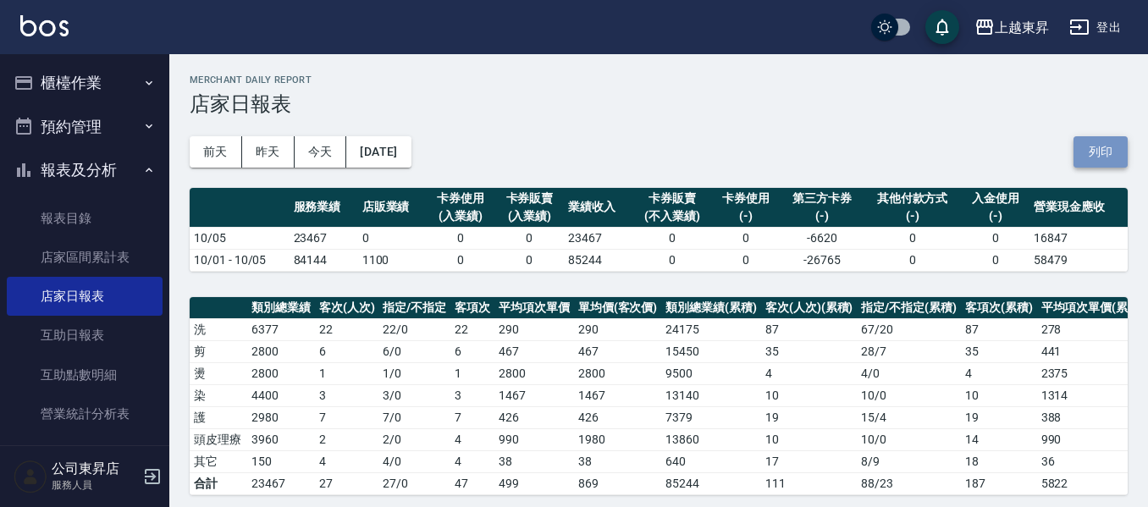
click at [1096, 151] on button "列印" at bounding box center [1100, 151] width 54 height 31
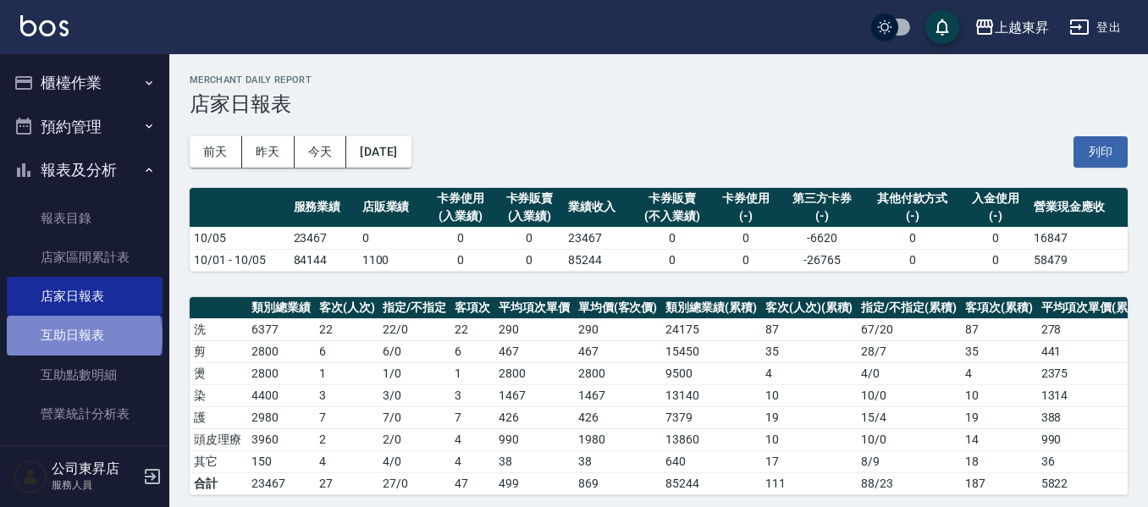
click at [83, 335] on link "互助日報表" at bounding box center [85, 335] width 156 height 39
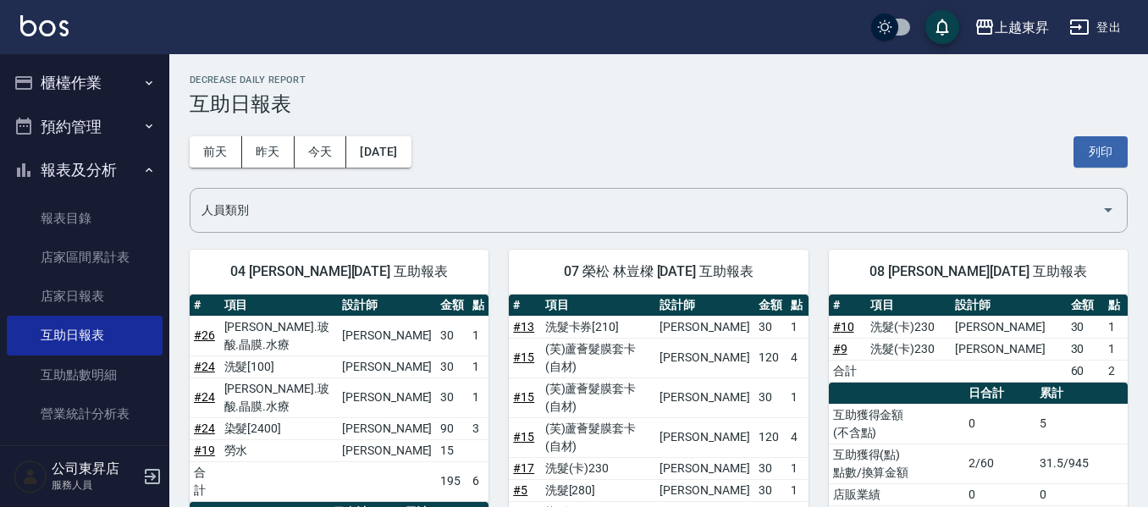
click at [1101, 156] on button "列印" at bounding box center [1100, 151] width 54 height 31
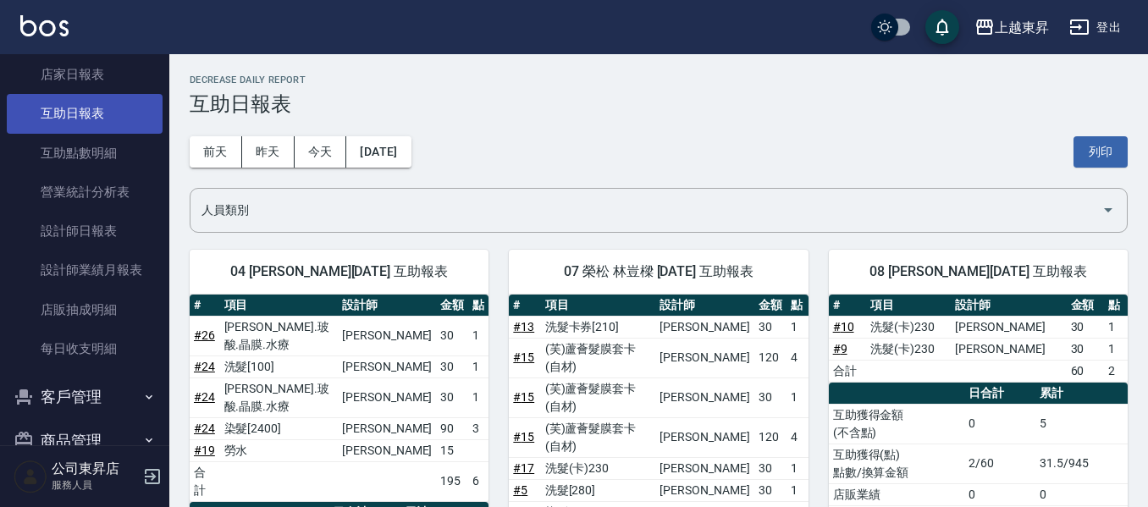
scroll to position [254, 0]
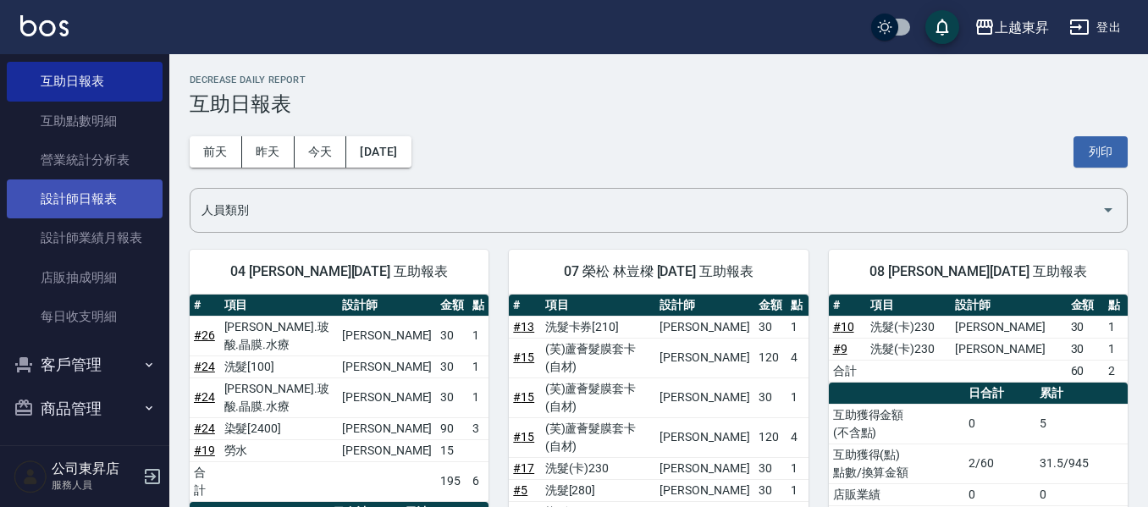
click at [85, 201] on link "設計師日報表" at bounding box center [85, 198] width 156 height 39
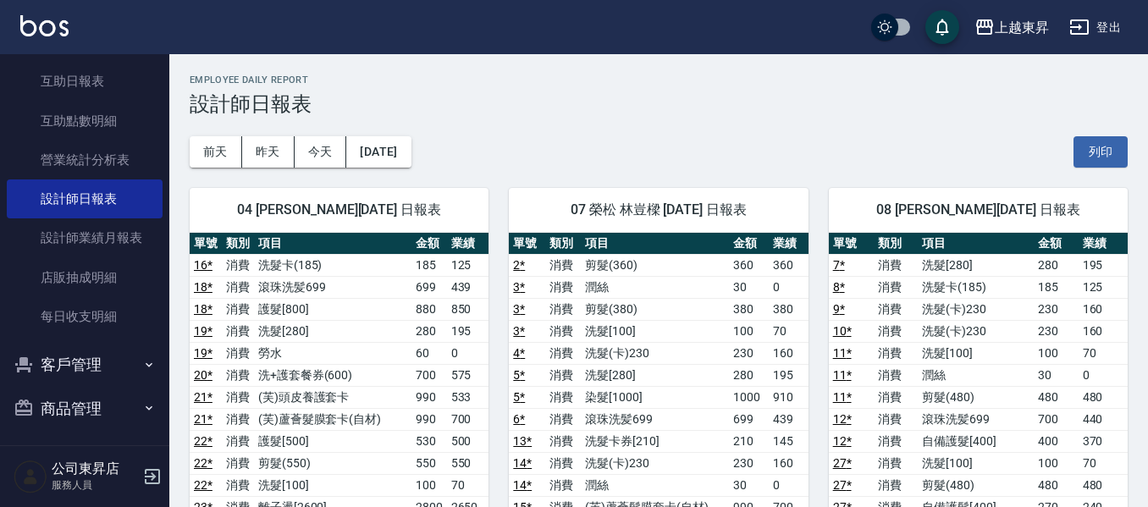
drag, startPoint x: 1087, startPoint y: 149, endPoint x: 906, endPoint y: 437, distance: 339.5
click at [1087, 149] on button "列印" at bounding box center [1100, 151] width 54 height 31
